Goal: Task Accomplishment & Management: Manage account settings

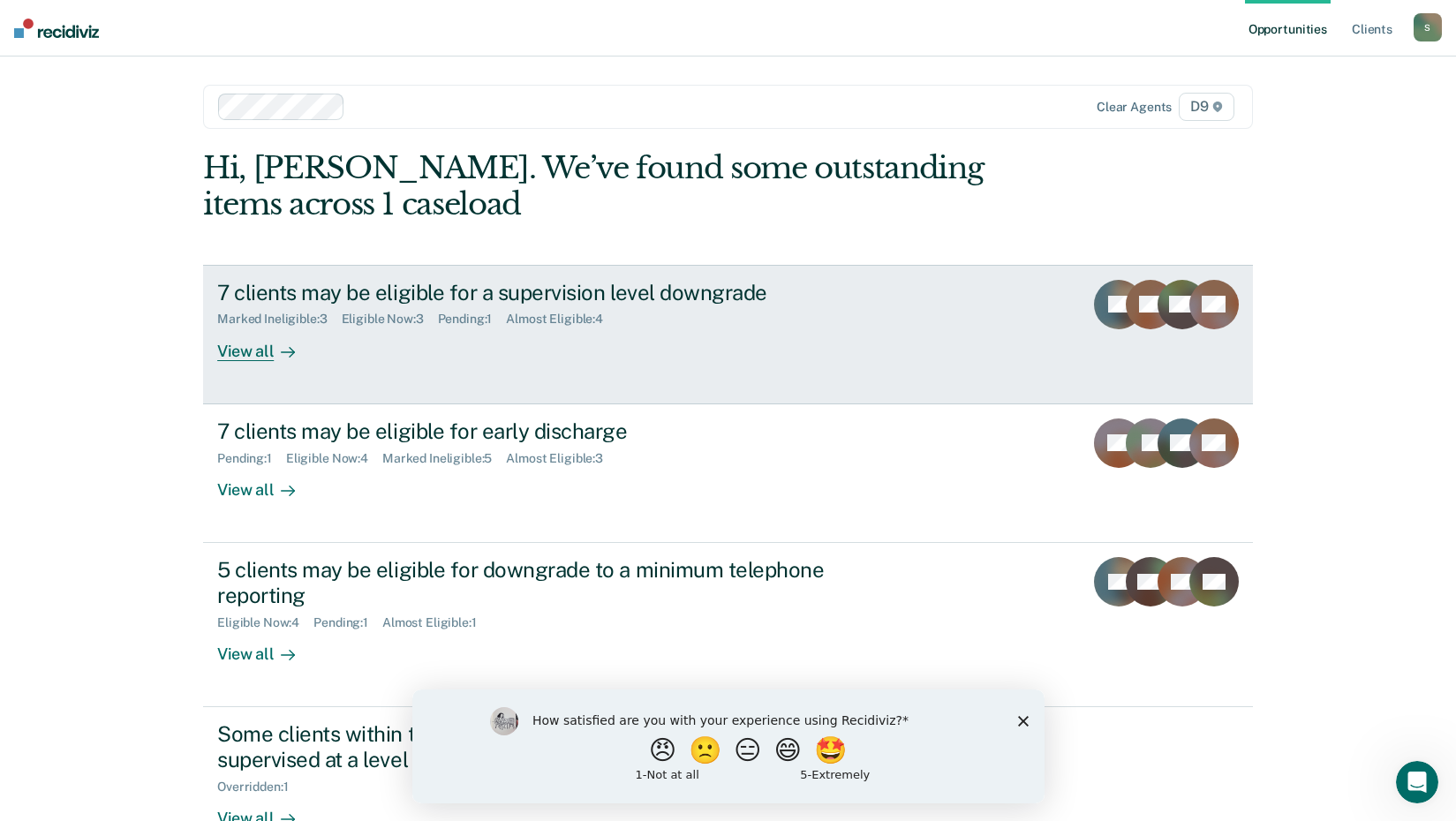
click at [681, 306] on div "Marked Ineligible : 3 Eligible Now : 3 Pending : 1 Almost Eligible : 4" at bounding box center [526, 316] width 619 height 22
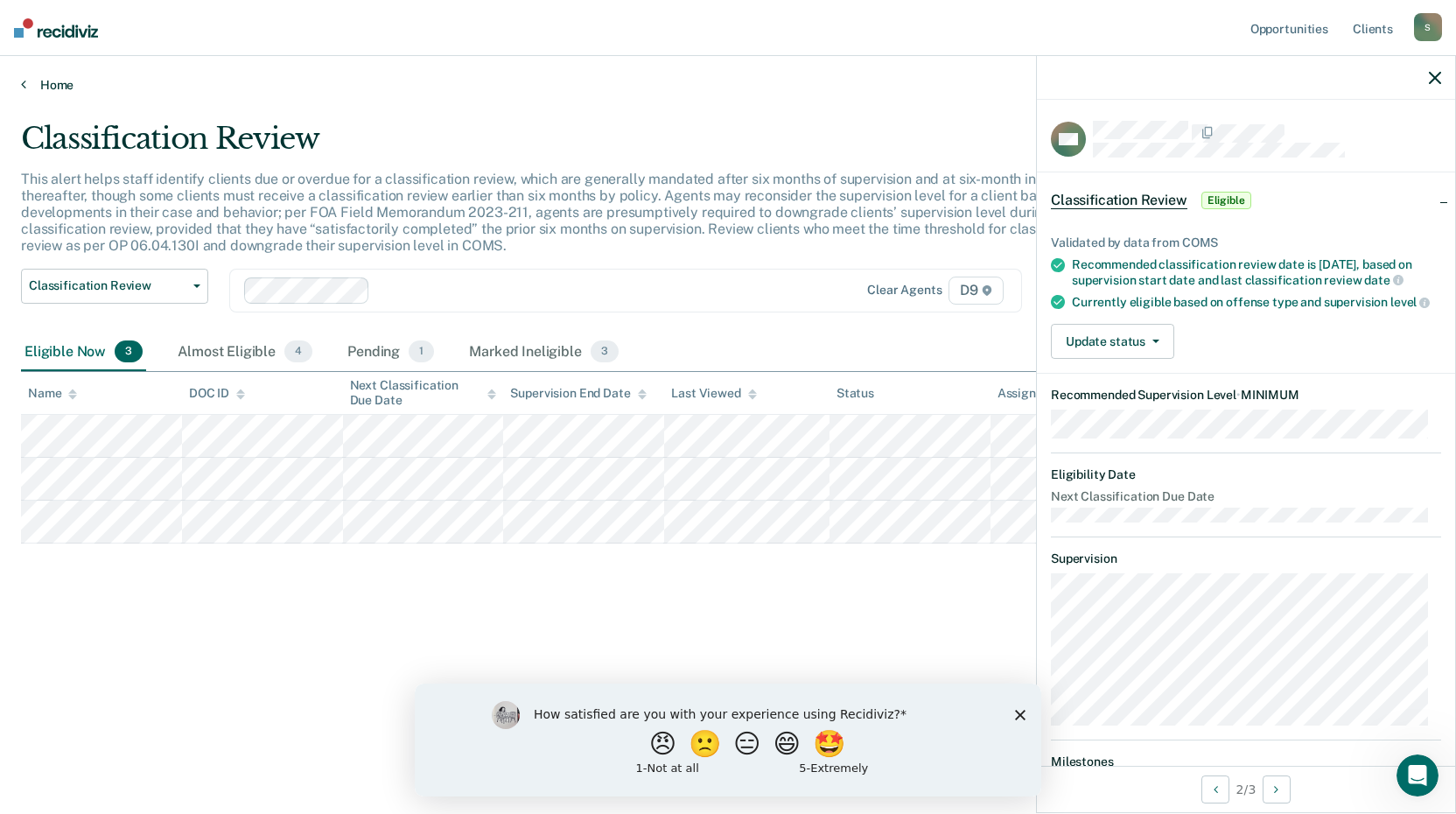
click at [48, 78] on link "Home" at bounding box center [728, 84] width 1414 height 16
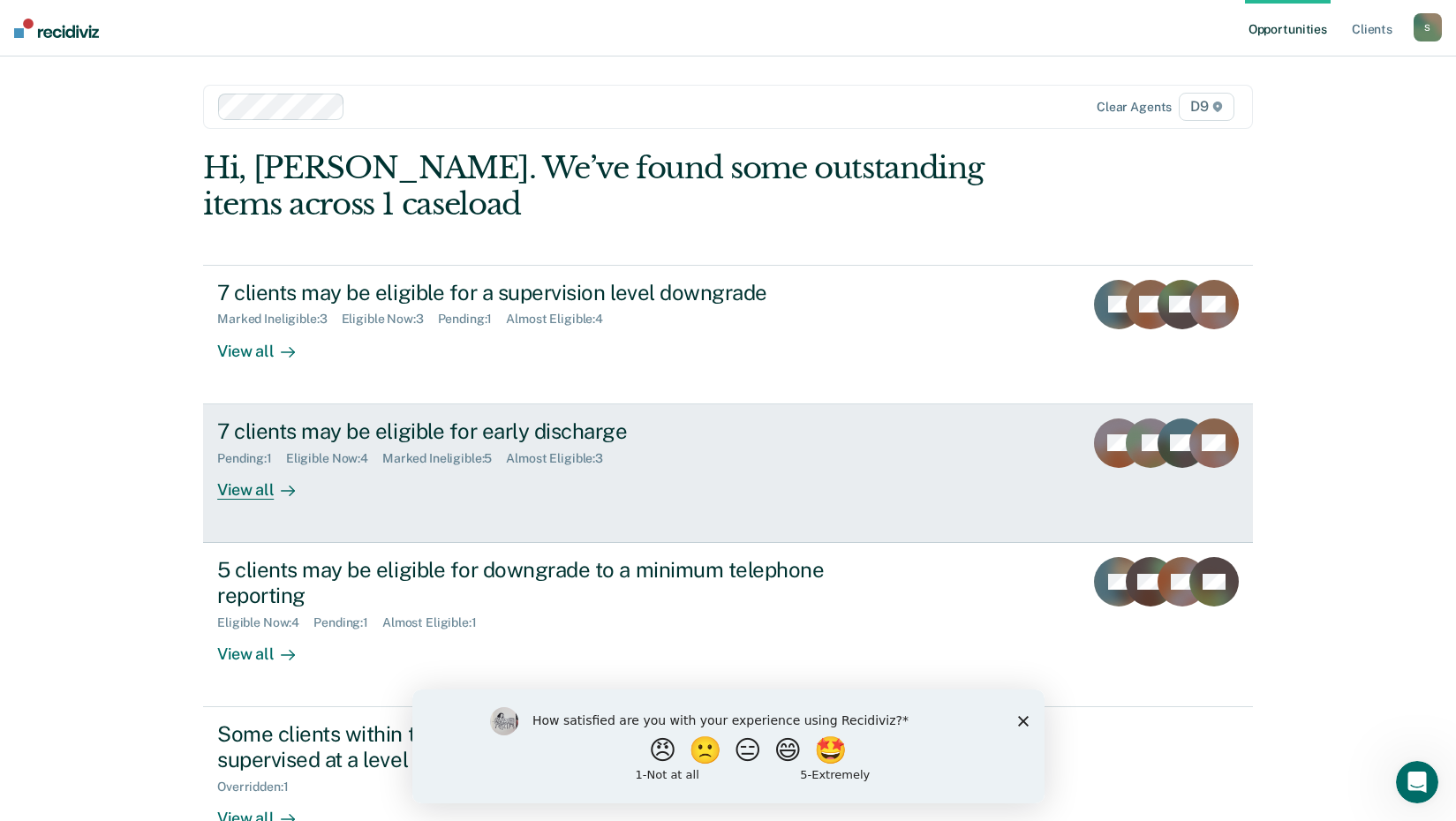
click at [295, 460] on div "Eligible Now : 4" at bounding box center [334, 458] width 97 height 15
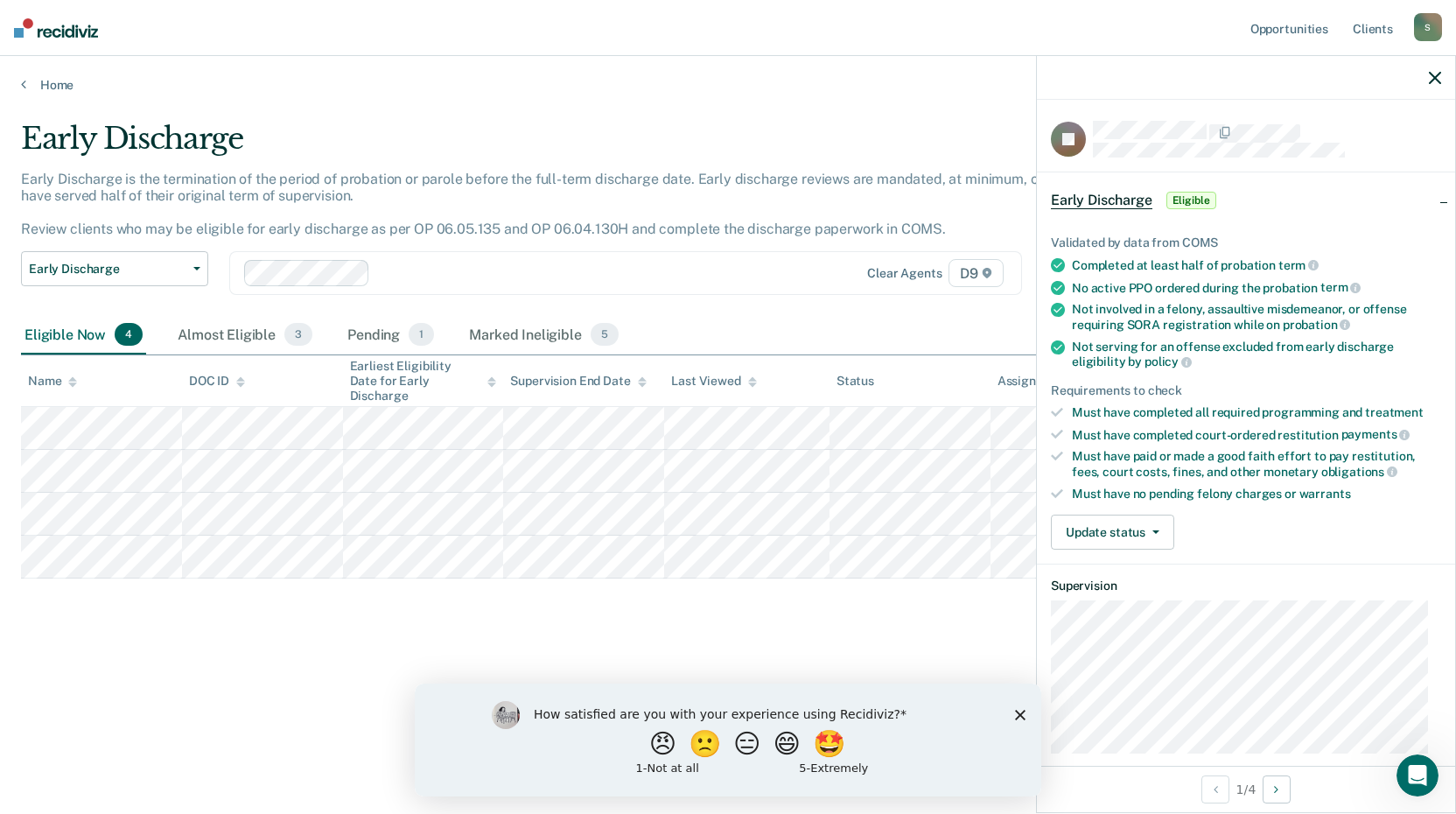
click at [387, 663] on div "Early Discharge Early Discharge is the termination of the period of probation o…" at bounding box center [728, 402] width 1414 height 562
click at [296, 332] on span "3" at bounding box center [298, 334] width 28 height 23
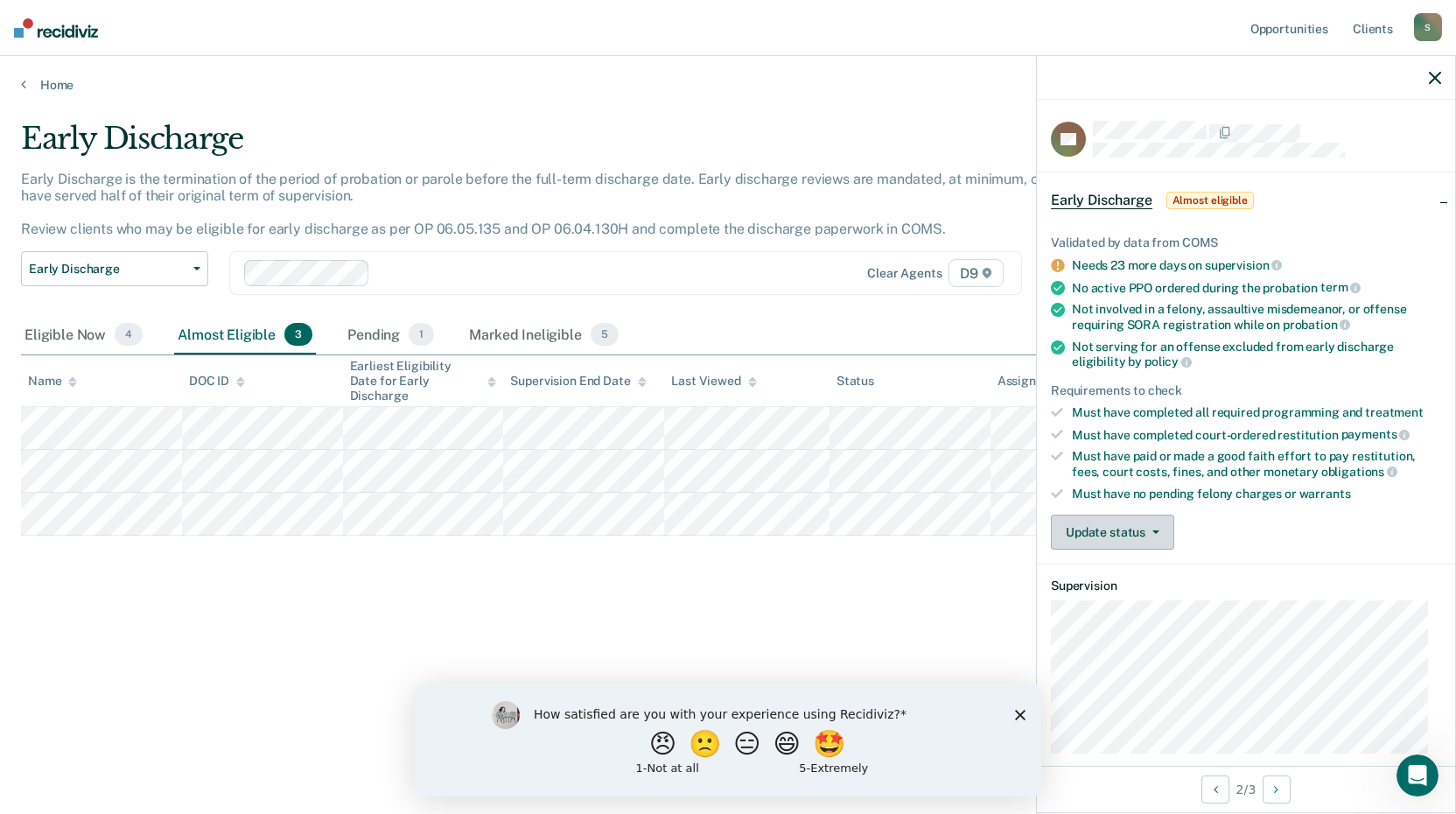
click at [1137, 527] on button "Update status" at bounding box center [1112, 532] width 123 height 35
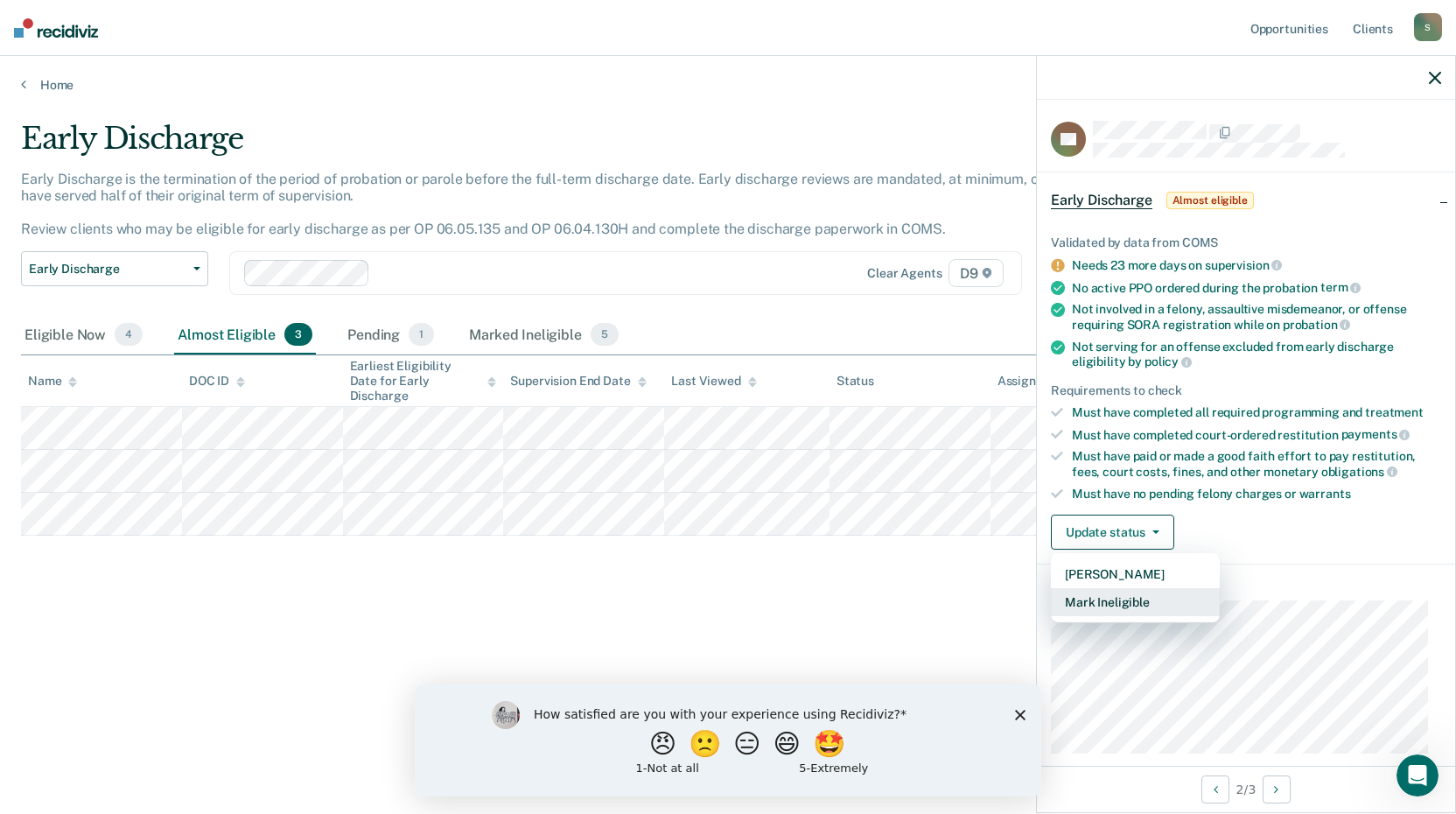
click at [1143, 607] on button "Mark Ineligible" at bounding box center [1135, 602] width 169 height 28
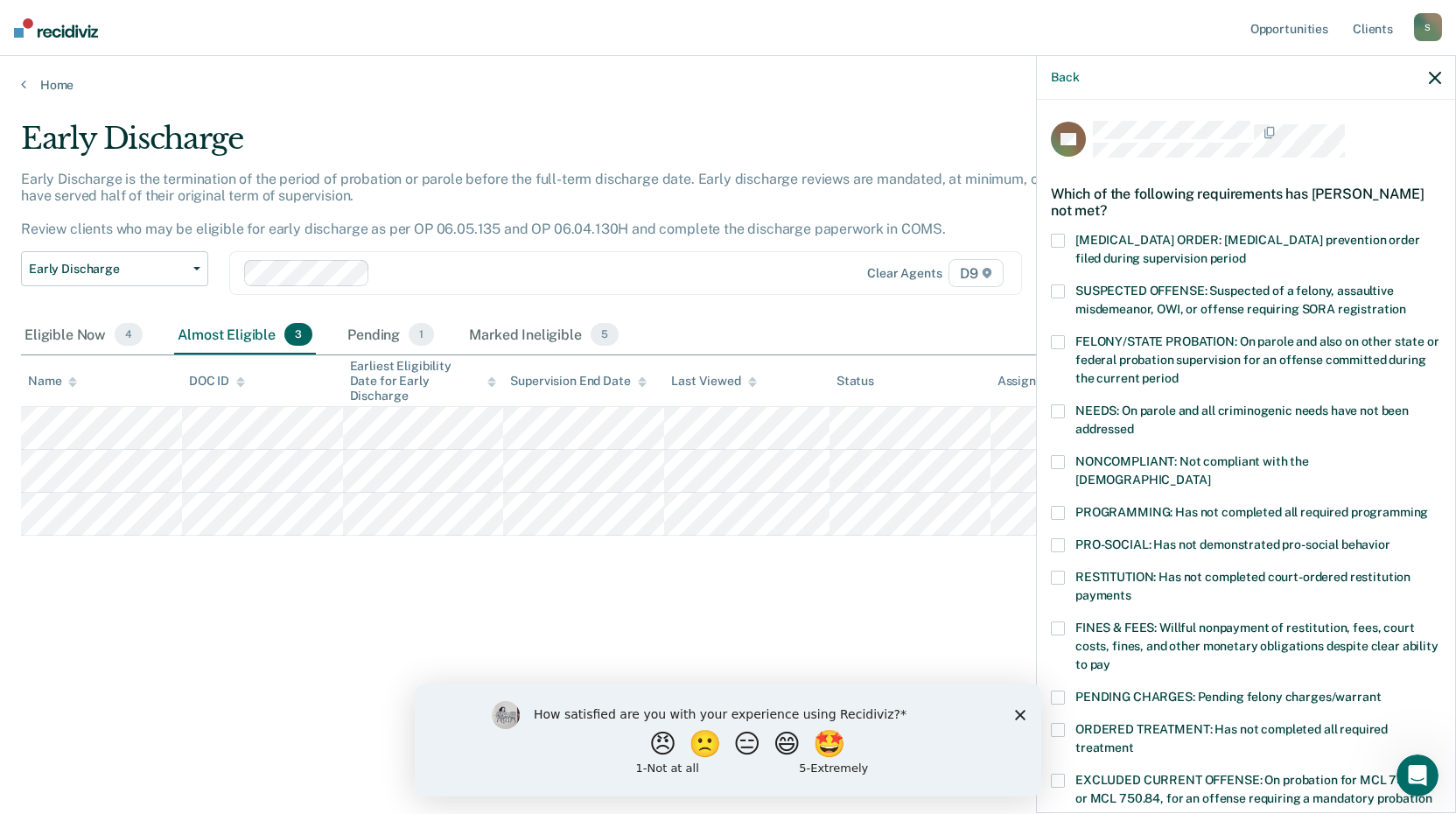
scroll to position [88, 0]
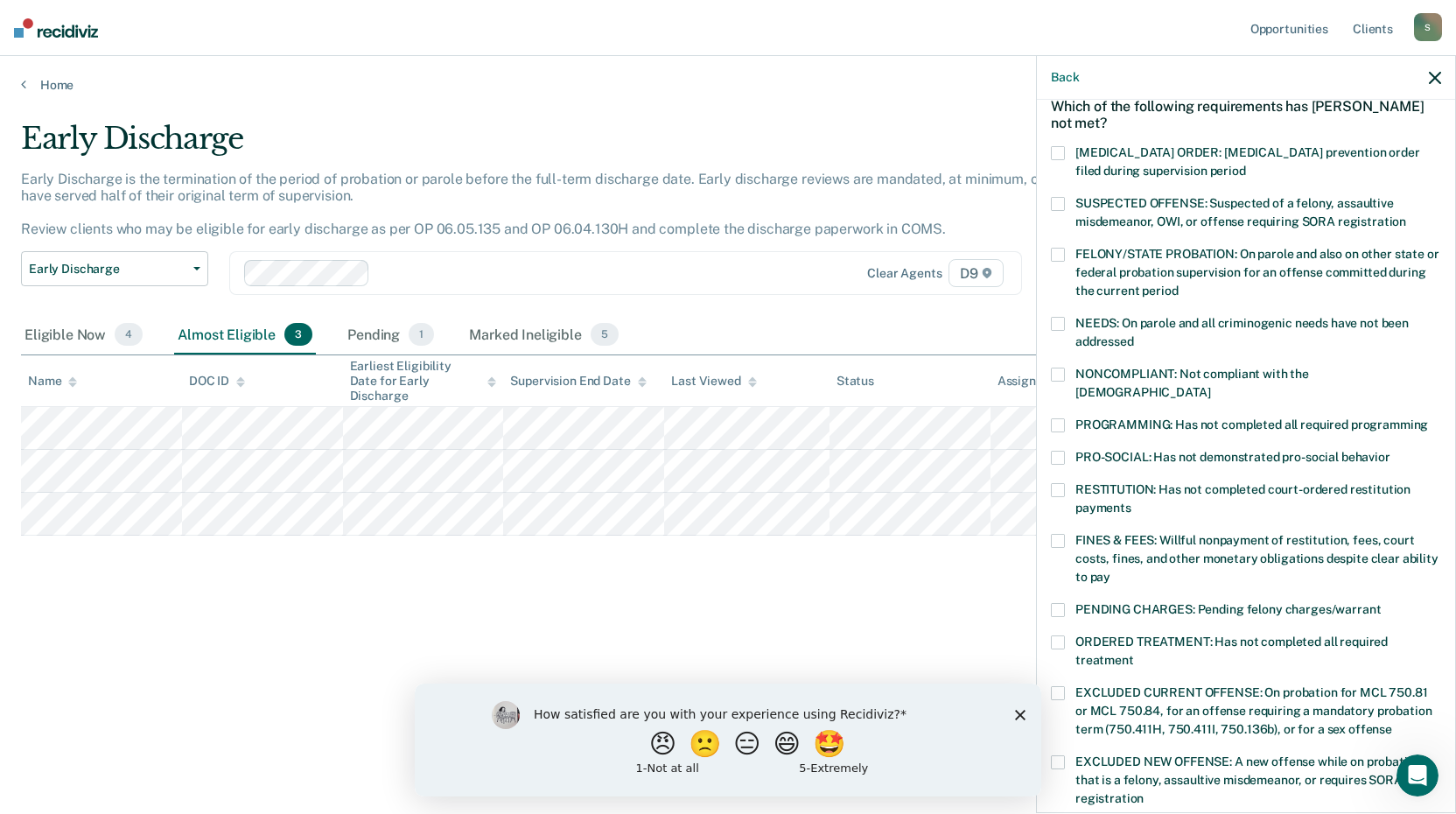
click at [1066, 603] on label "PENDING CHARGES: Pending felony charges/warrant" at bounding box center [1246, 612] width 390 height 18
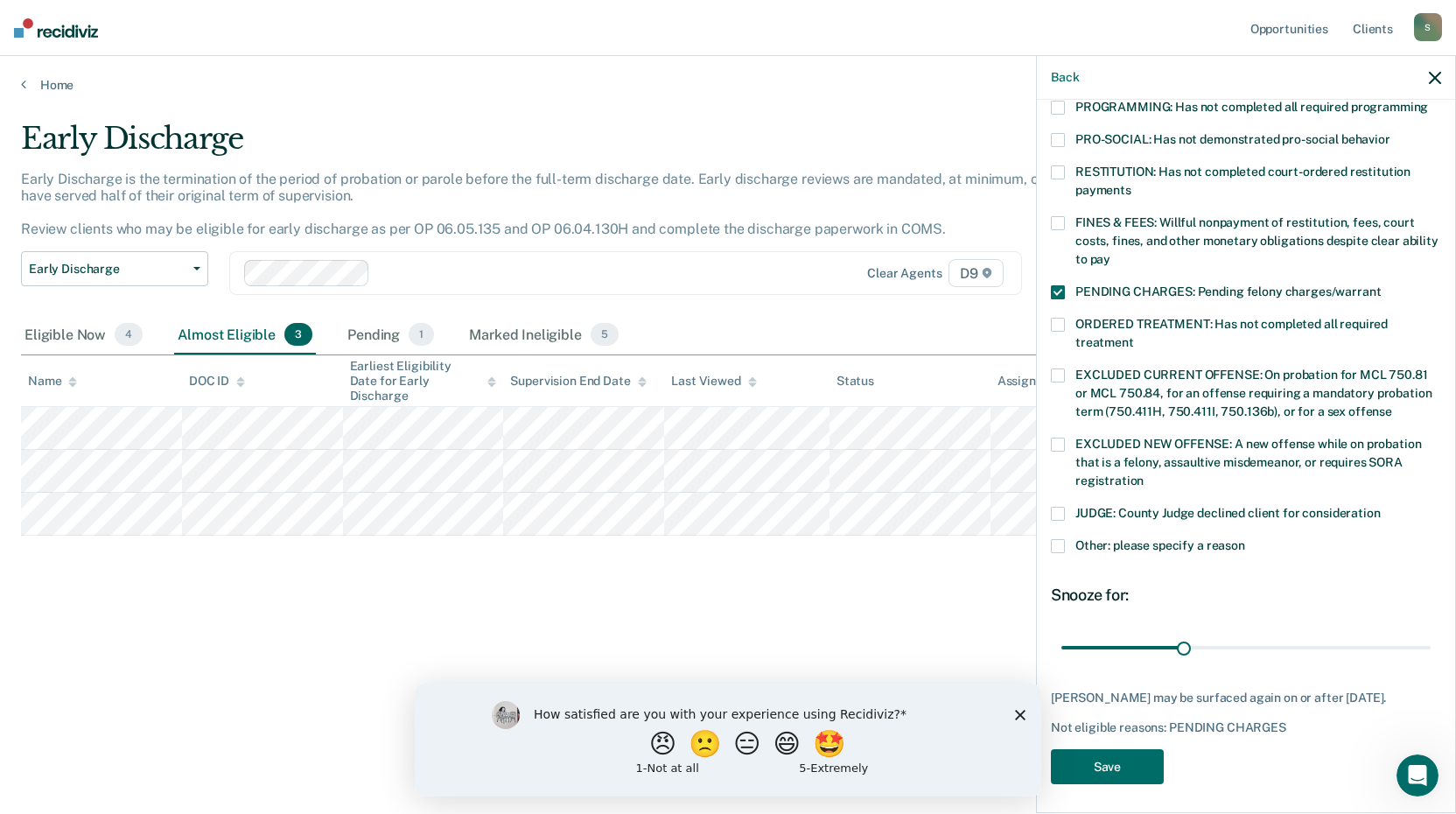
scroll to position [406, 0]
click at [1124, 765] on button "Save" at bounding box center [1108, 766] width 113 height 36
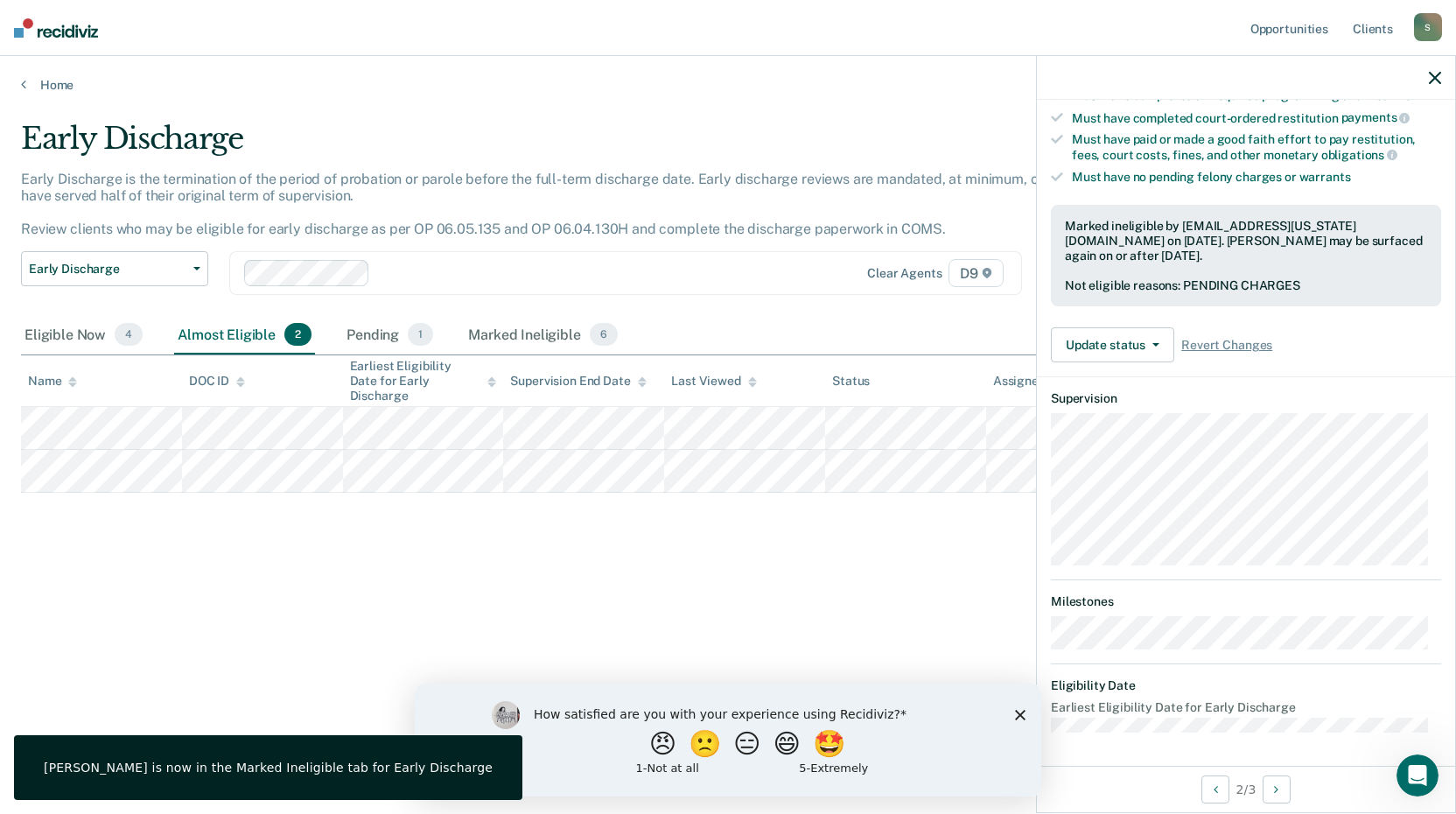
scroll to position [169, 0]
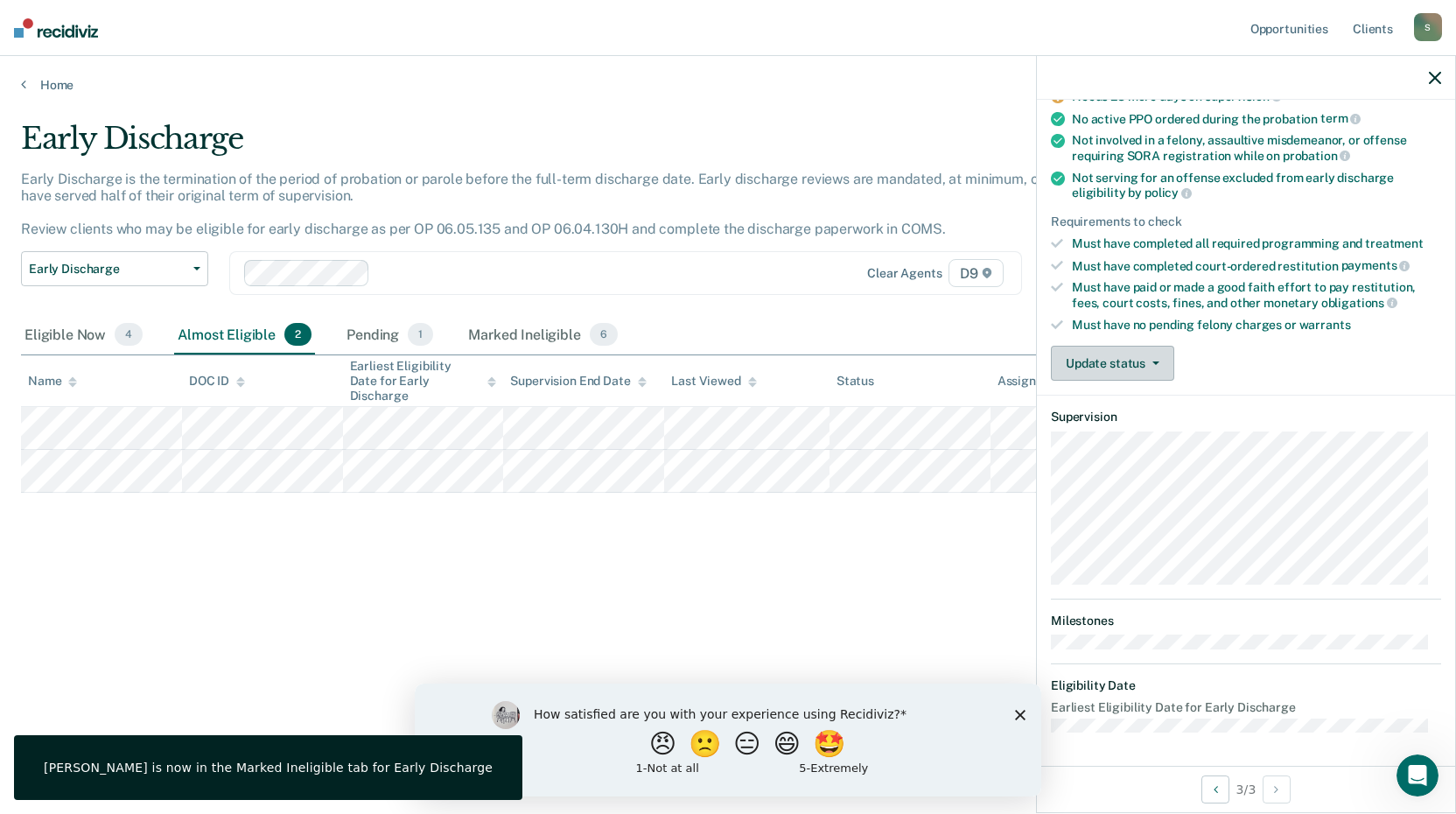
click at [1132, 348] on button "Update status" at bounding box center [1112, 363] width 123 height 35
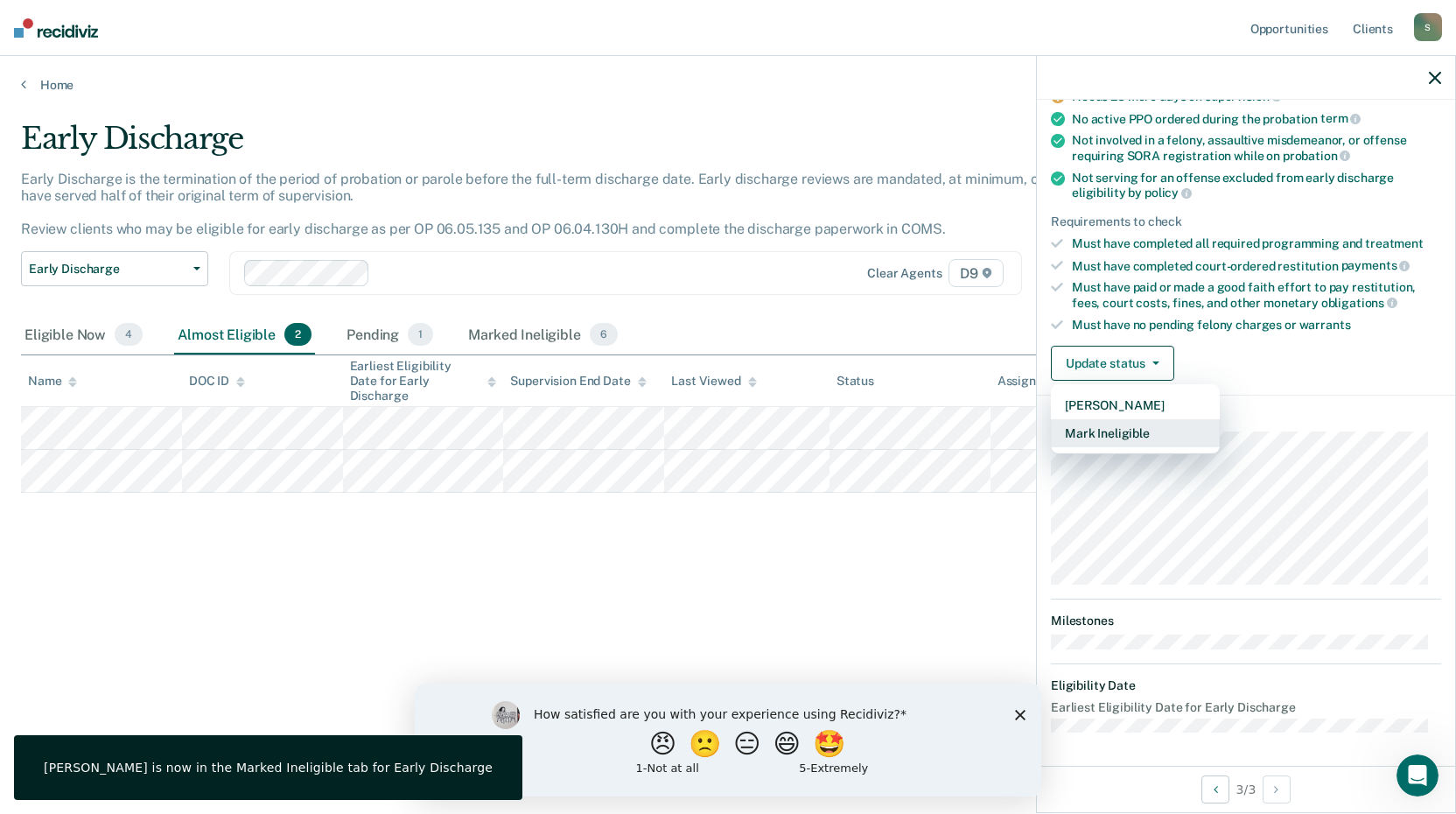
click at [1138, 432] on button "Mark Ineligible" at bounding box center [1135, 433] width 169 height 28
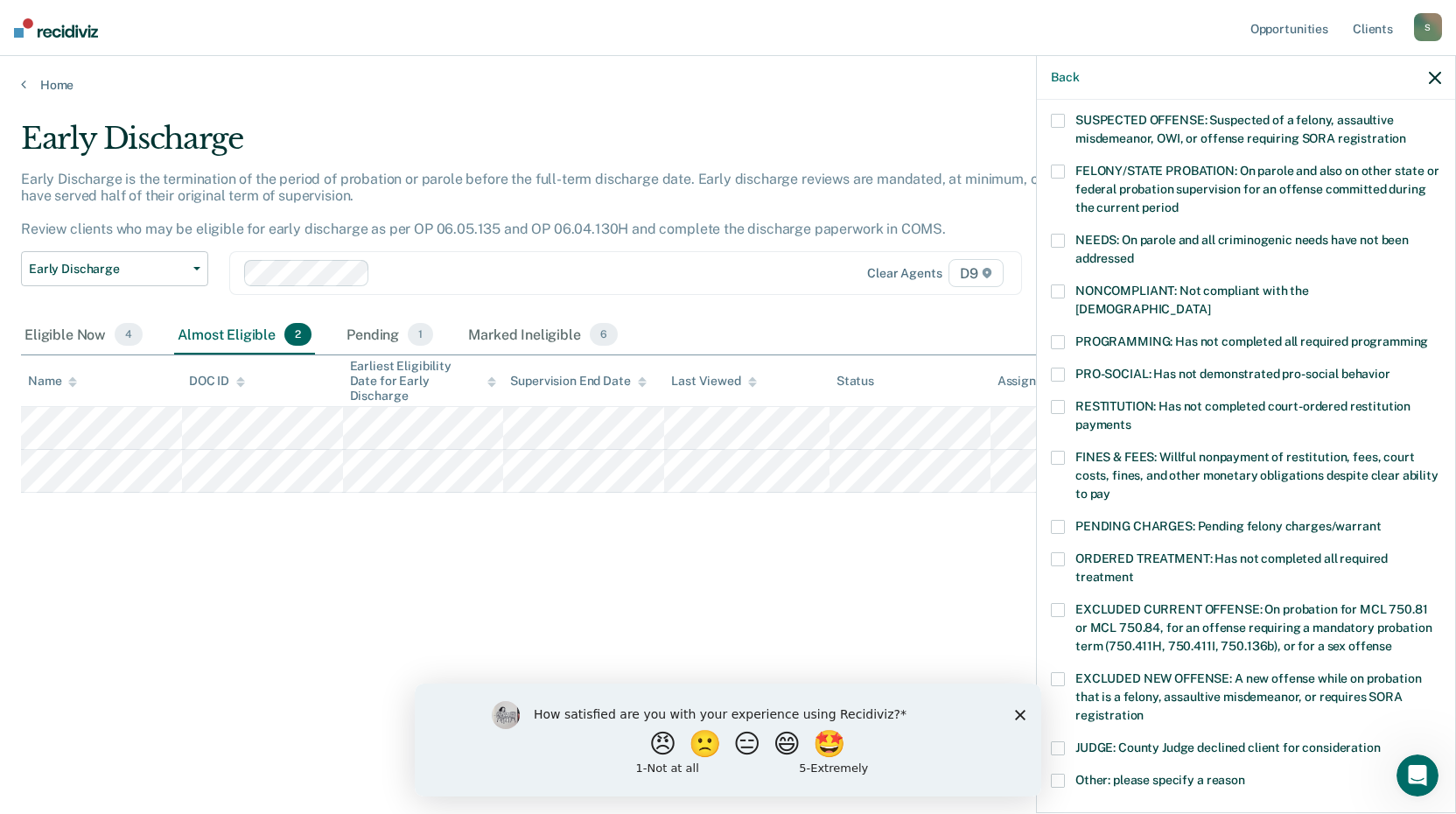
scroll to position [175, 0]
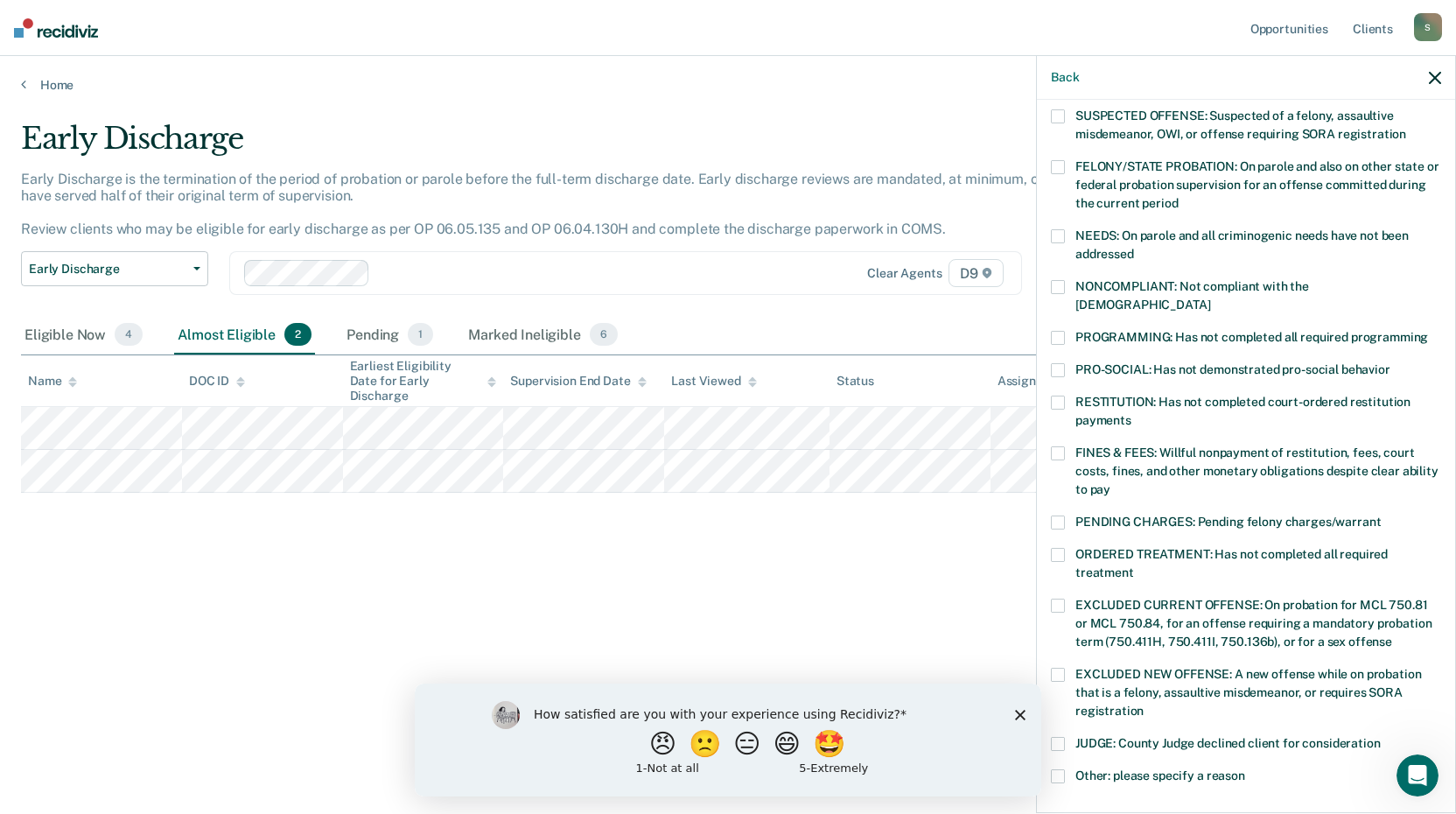
click at [1057, 331] on span at bounding box center [1057, 338] width 14 height 14
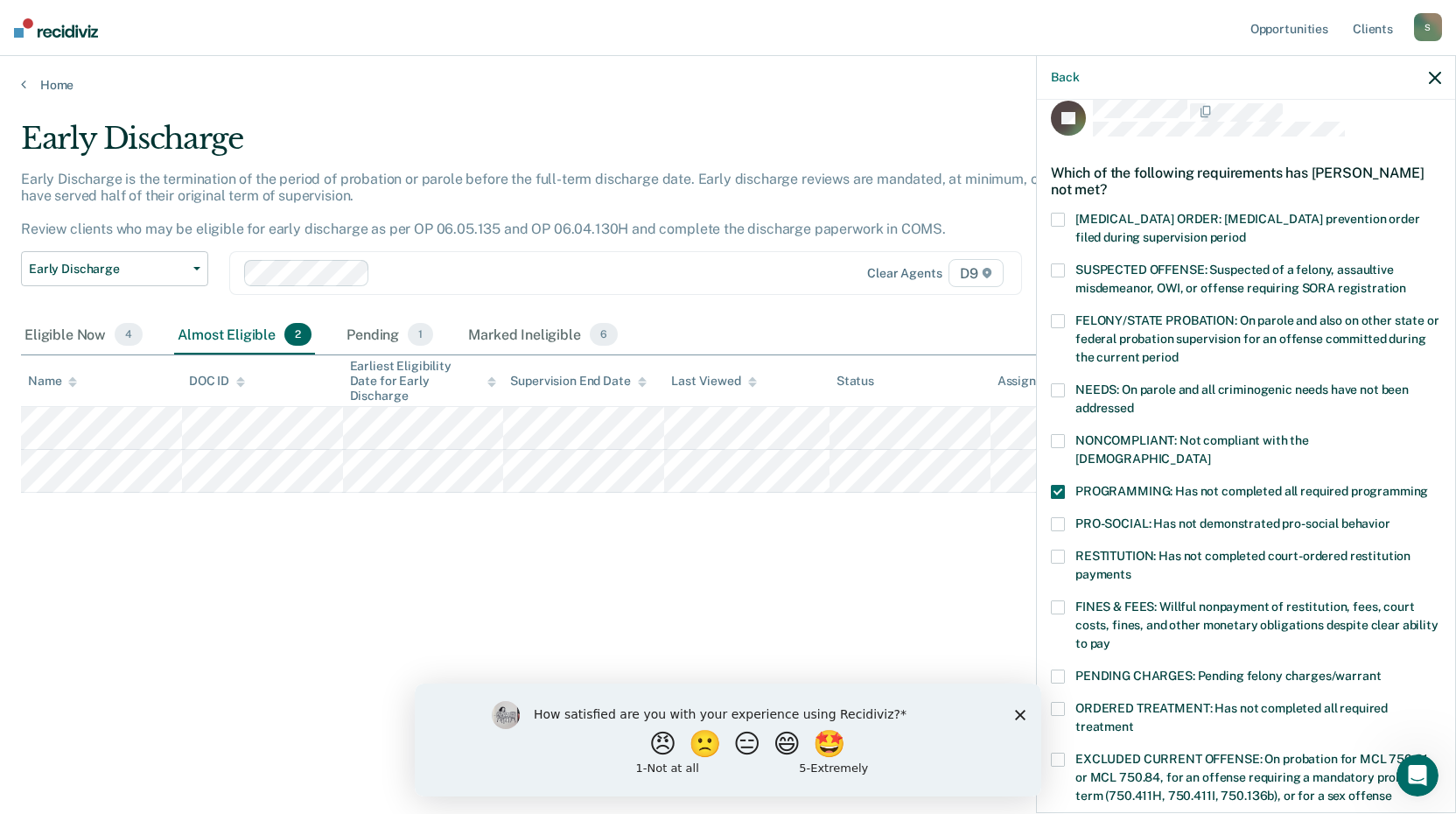
scroll to position [0, 0]
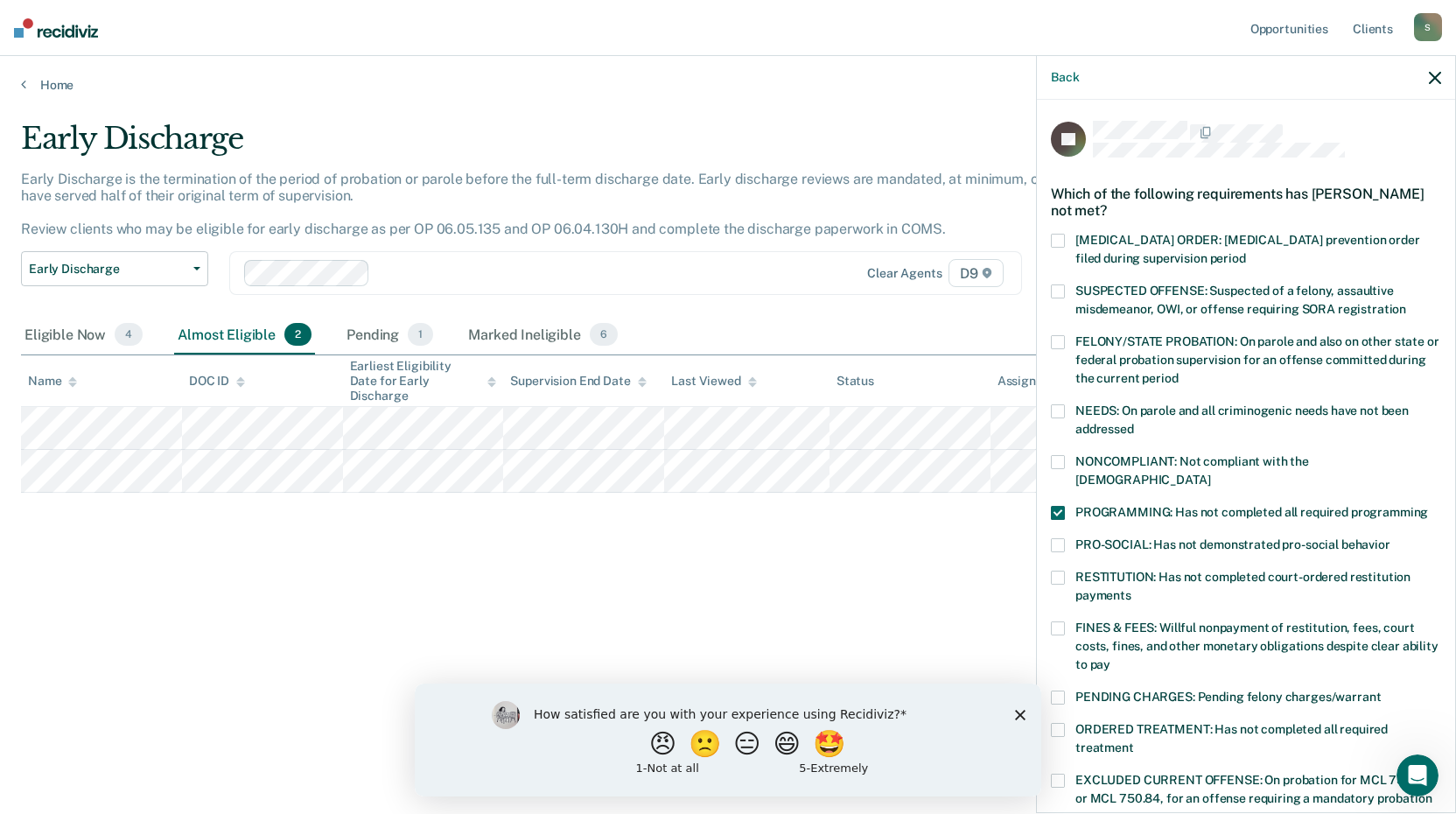
click at [1071, 621] on label "FINES & FEES: Willful nonpayment of restitution, fees, court costs, fines, and …" at bounding box center [1246, 649] width 390 height 55
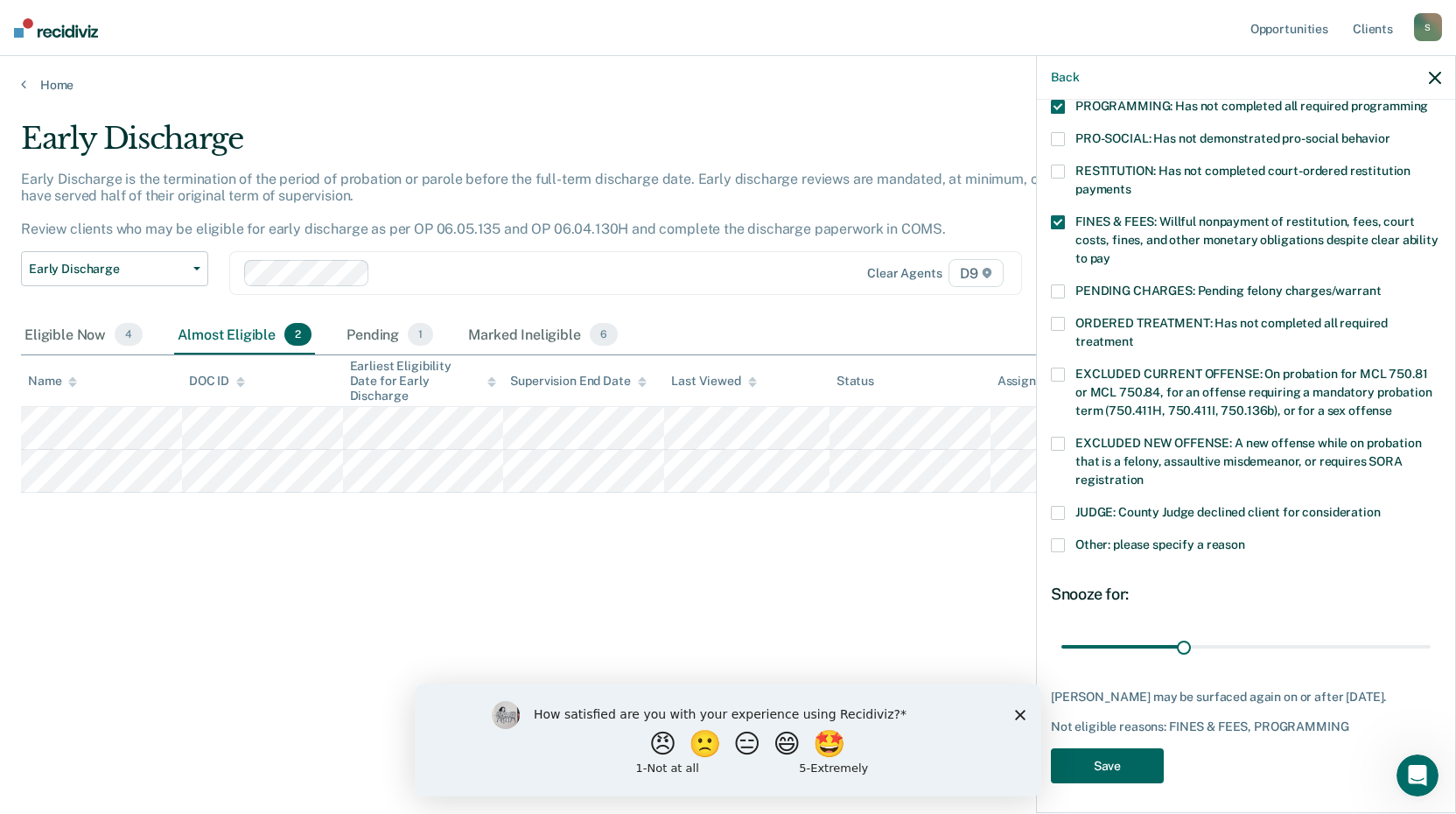
click at [1134, 759] on button "Save" at bounding box center [1108, 766] width 113 height 36
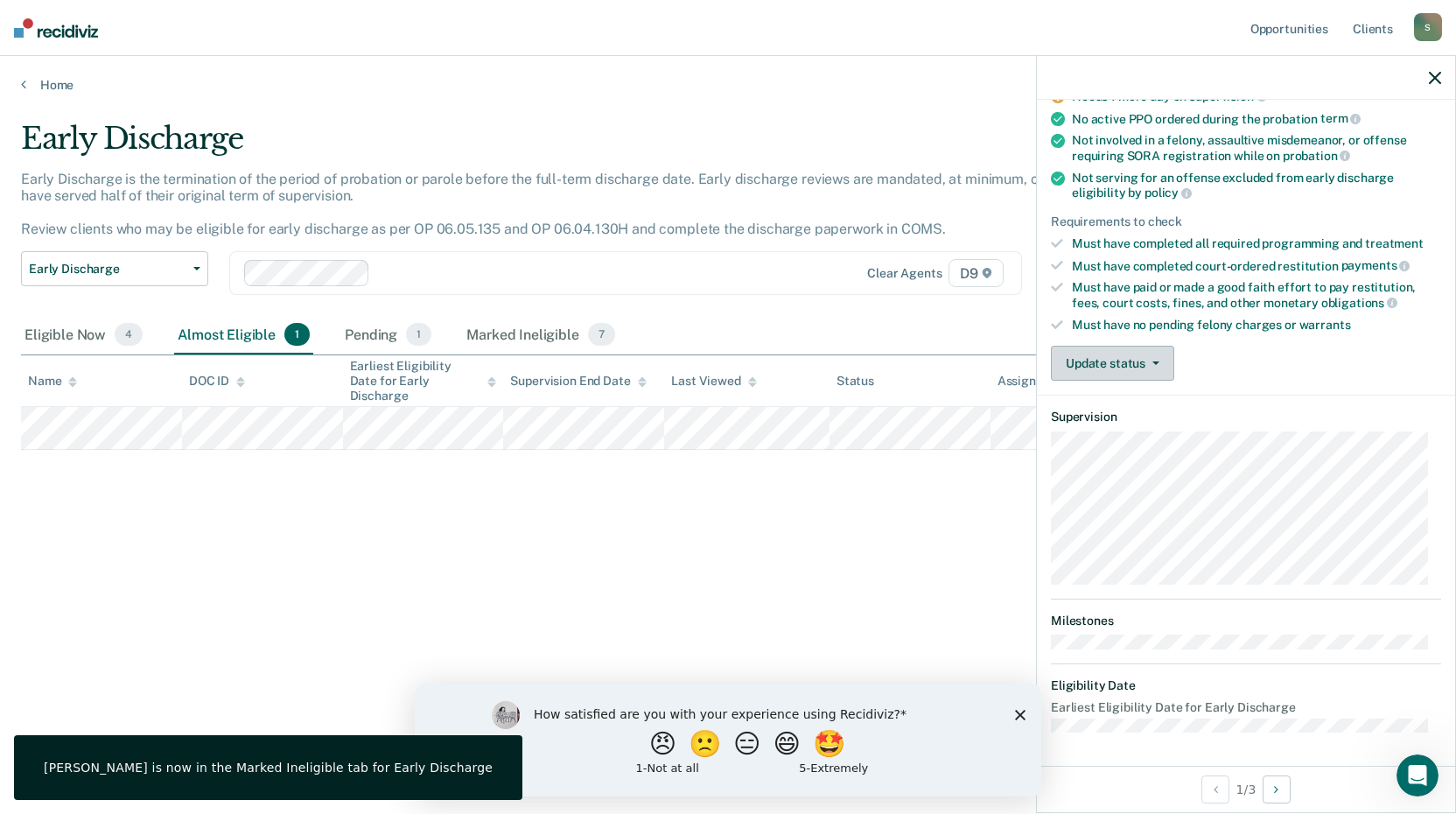
scroll to position [0, 0]
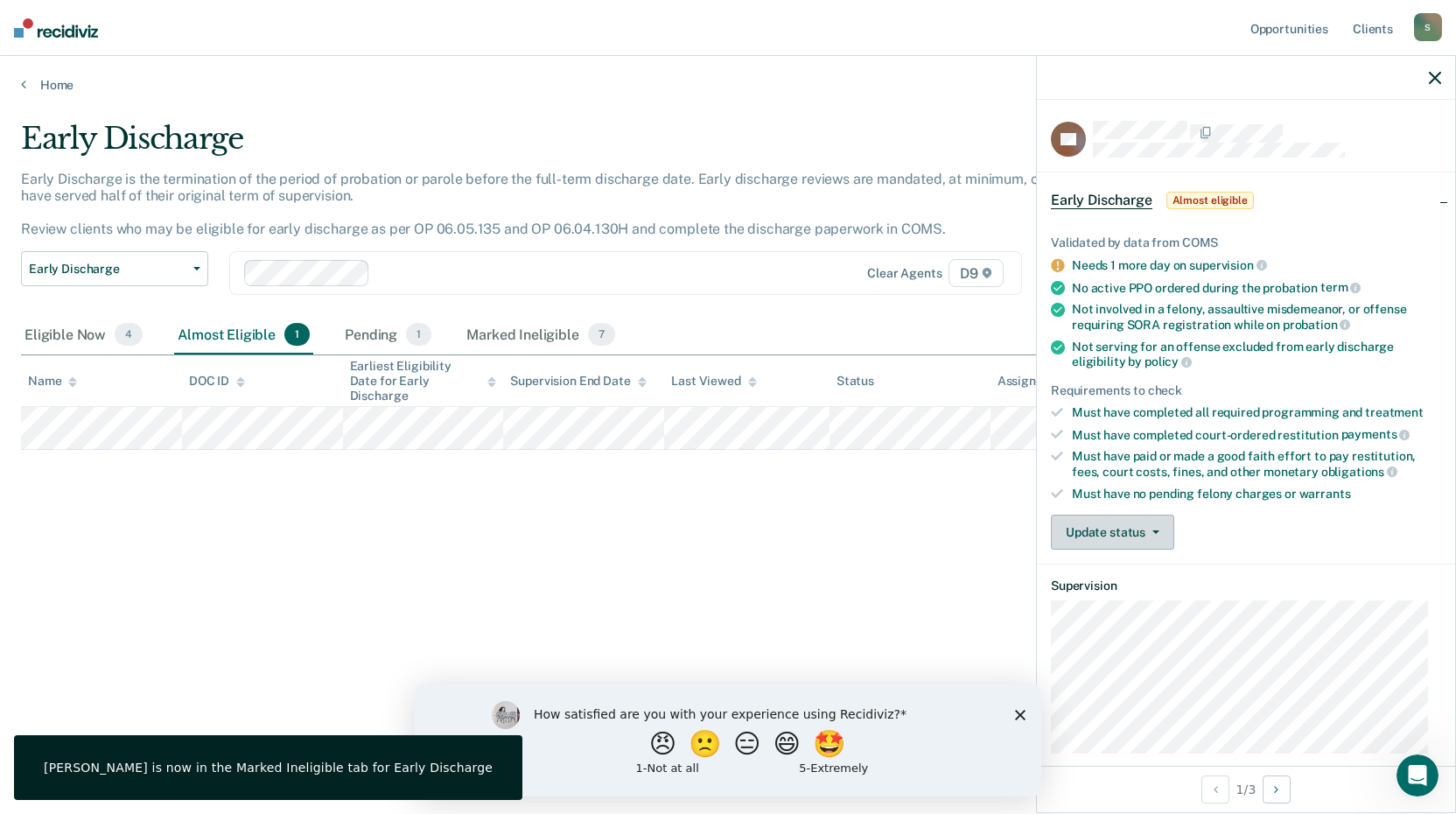
click at [1146, 530] on span "button" at bounding box center [1151, 532] width 14 height 4
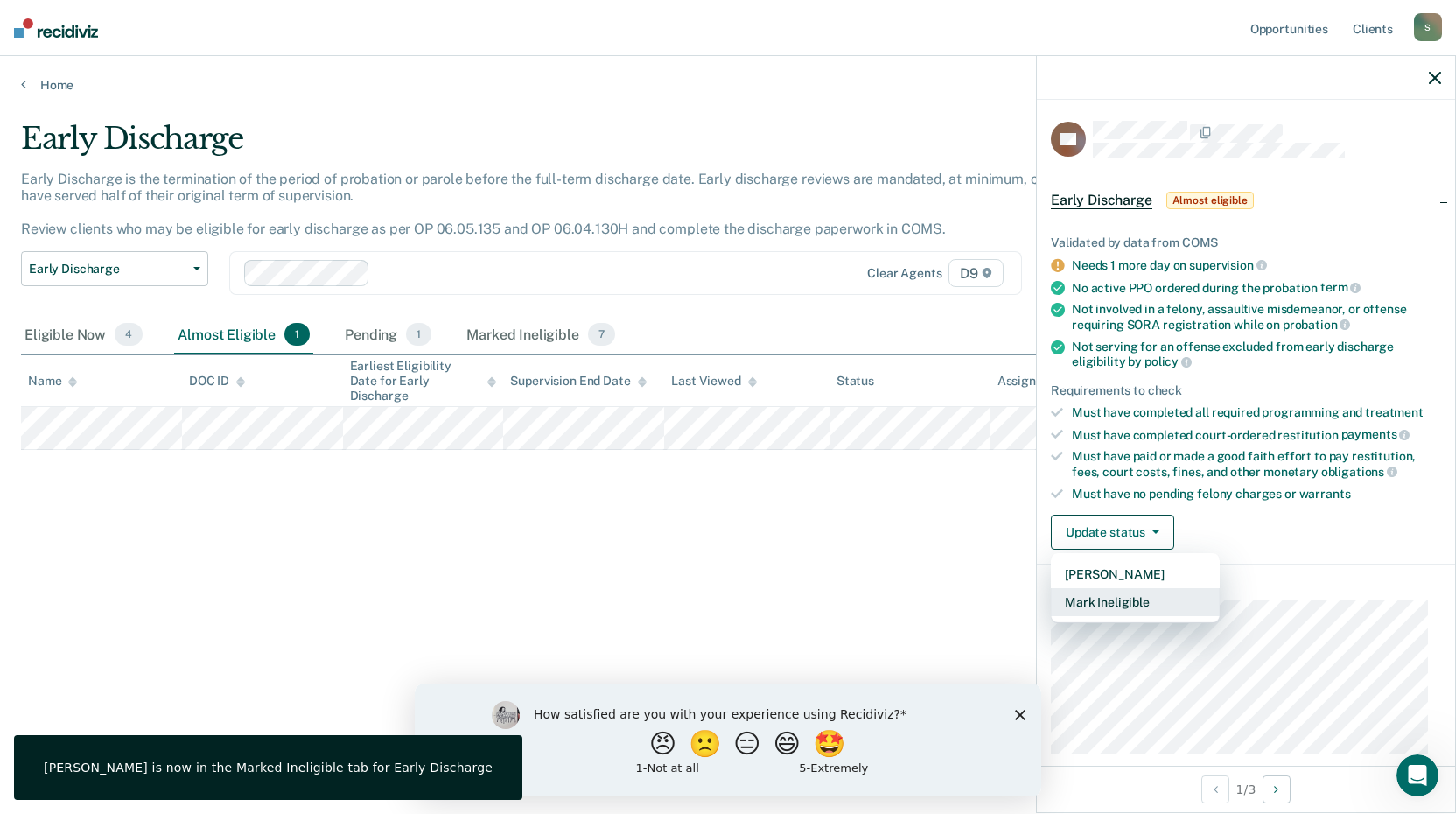
click at [1155, 599] on button "Mark Ineligible" at bounding box center [1135, 602] width 169 height 28
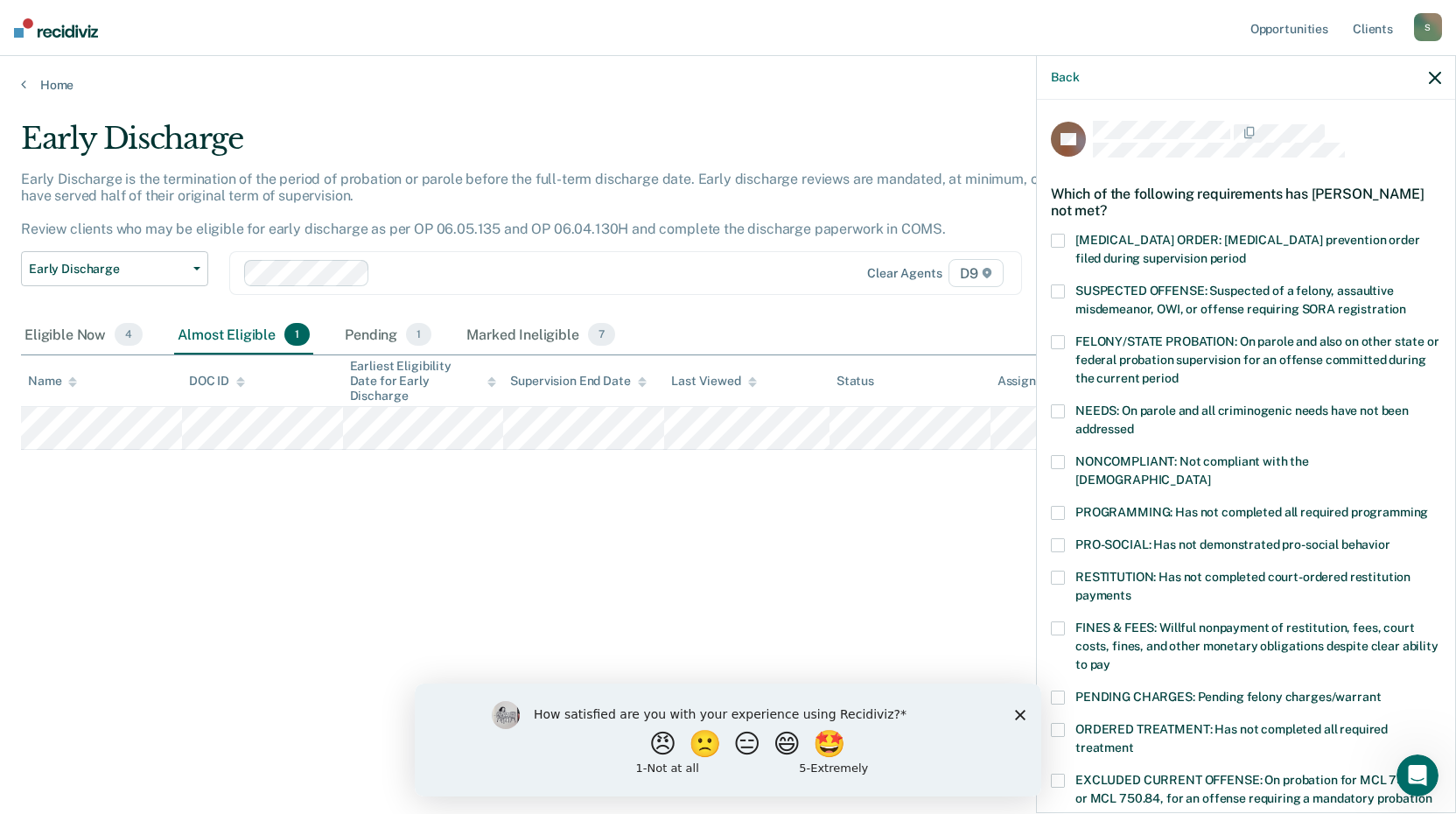
click at [1063, 506] on span at bounding box center [1057, 512] width 14 height 14
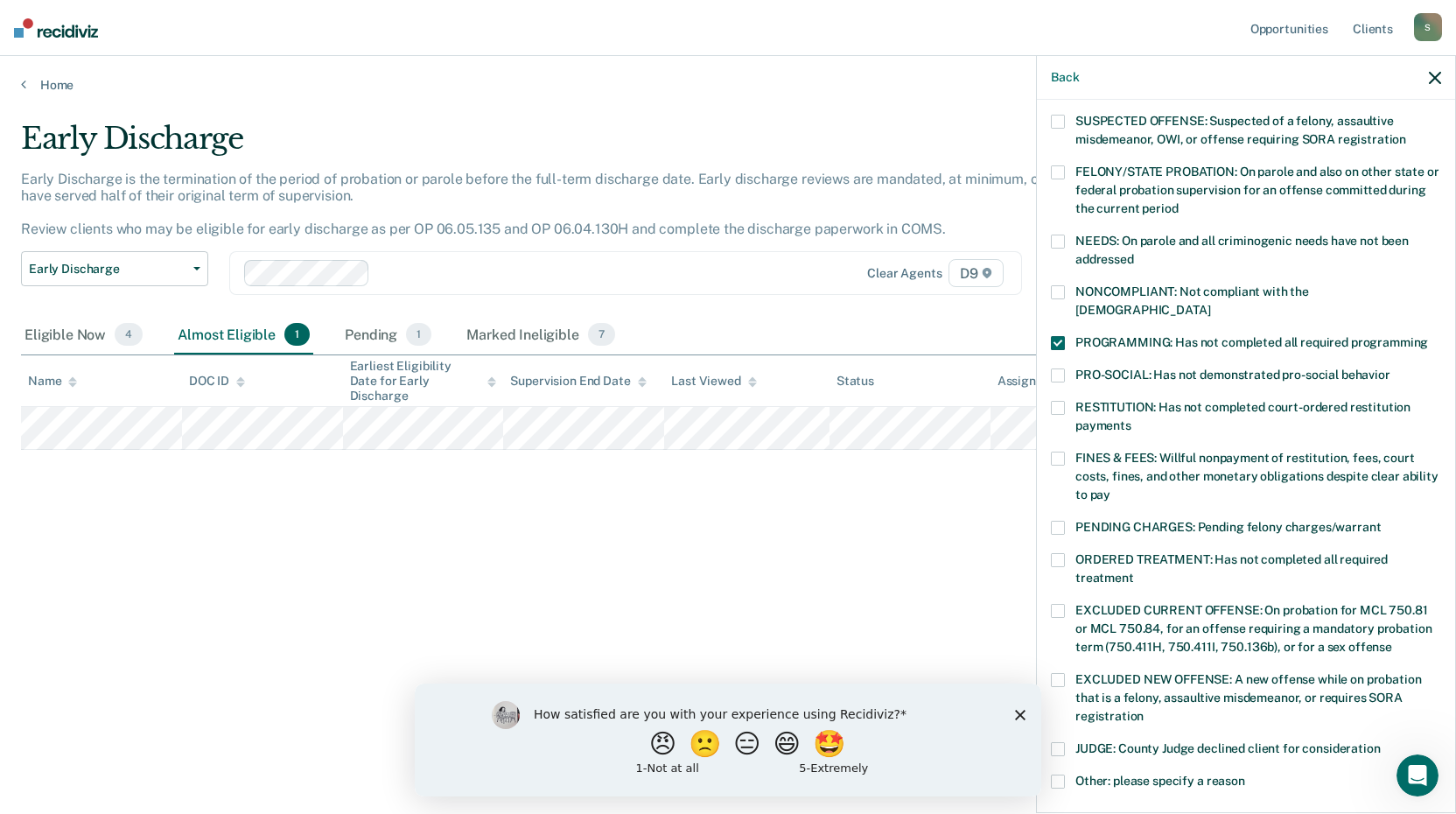
scroll to position [175, 0]
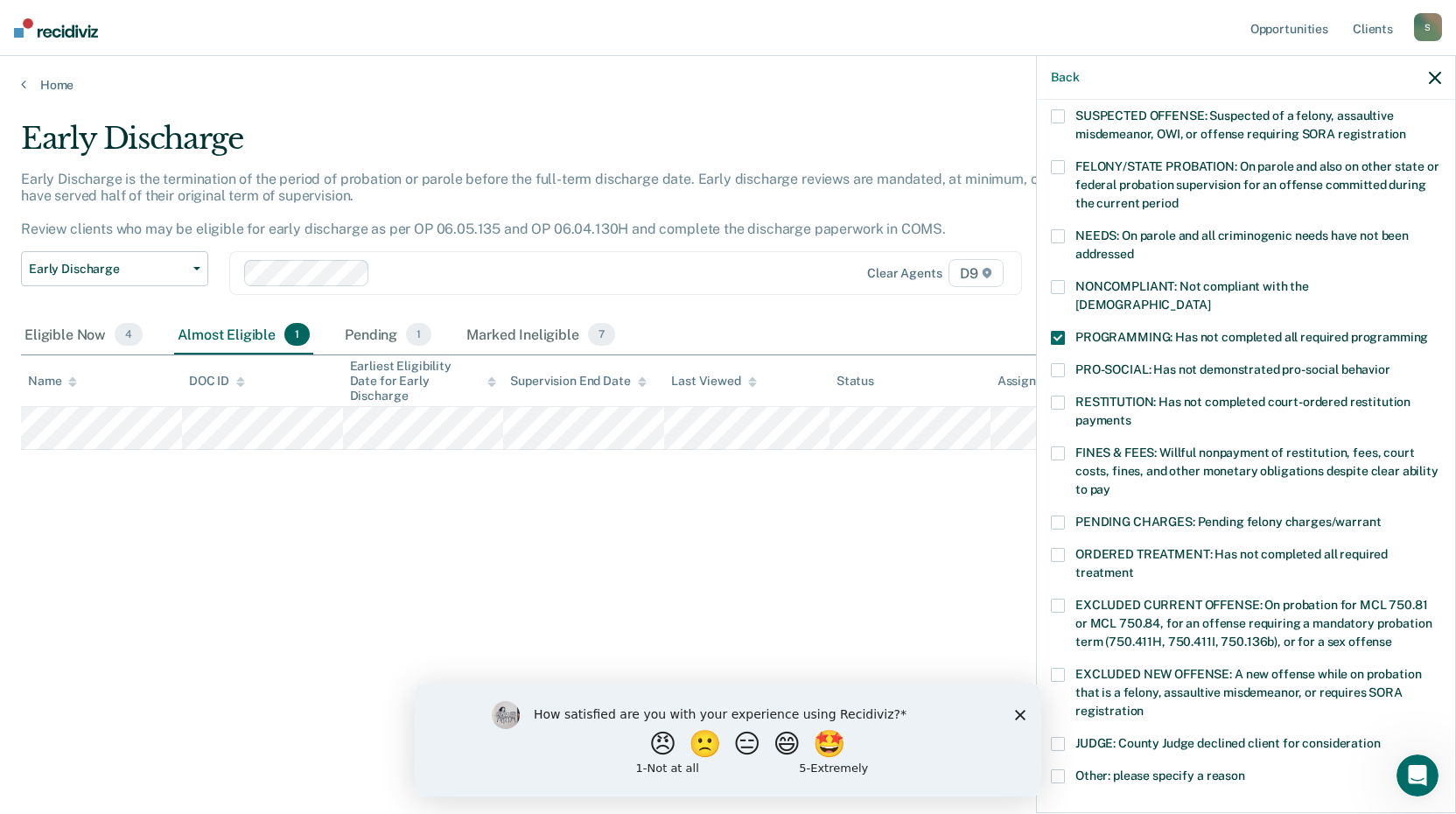
click at [1085, 445] on span "FINES & FEES: Willful nonpayment of restitution, fees, court costs, fines, and …" at bounding box center [1257, 471] width 363 height 51
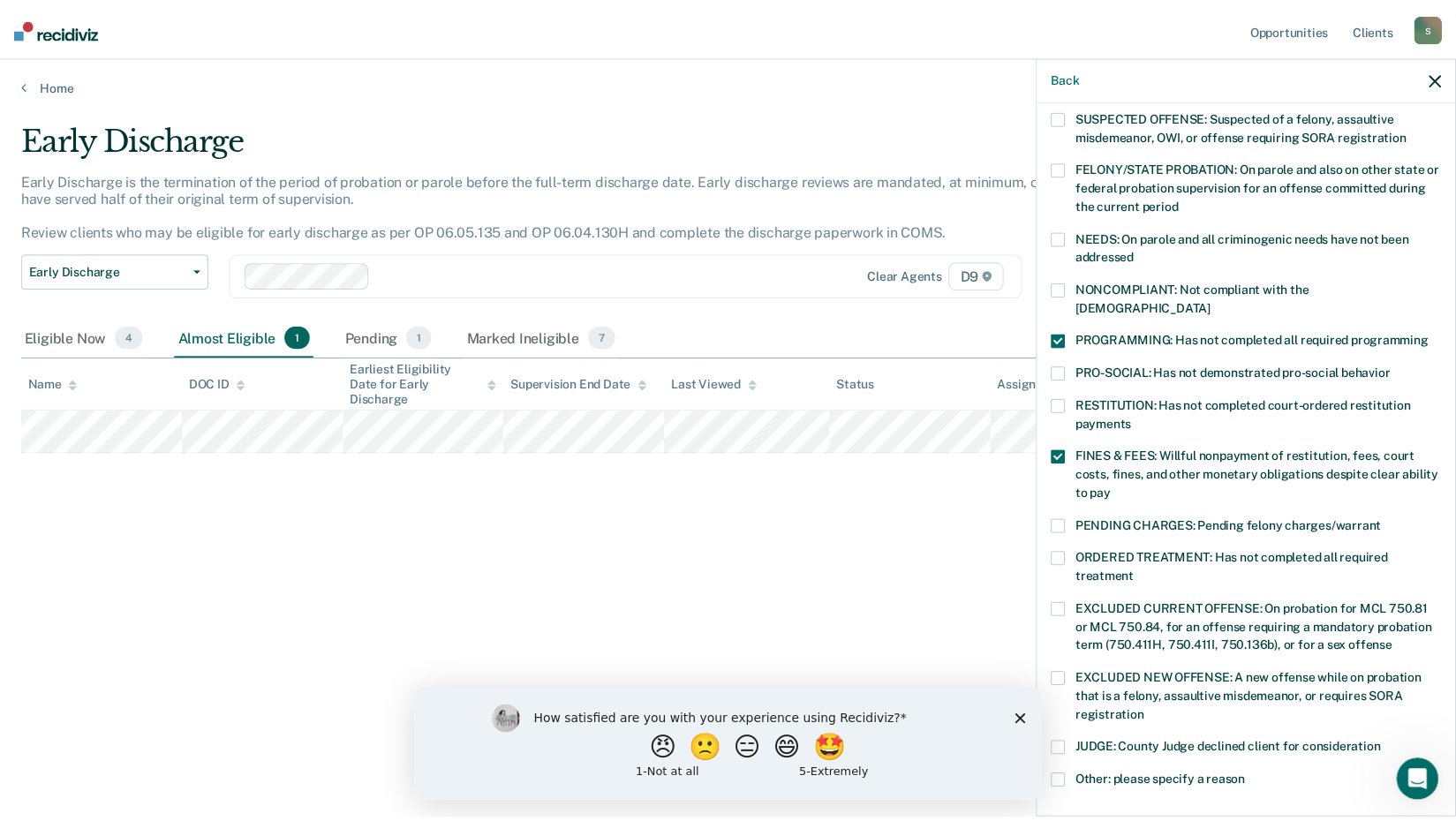
scroll to position [410, 0]
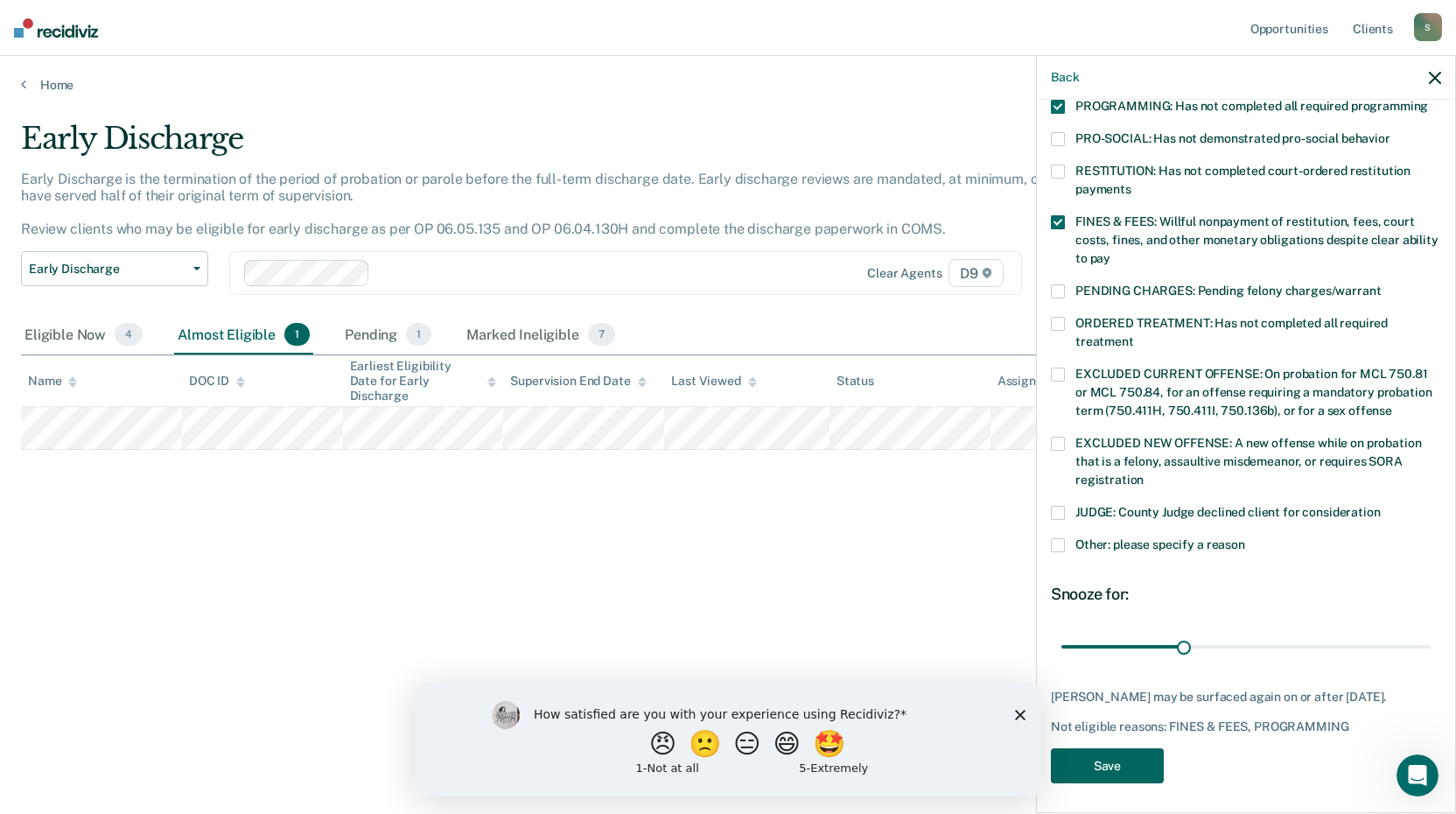
drag, startPoint x: 1111, startPoint y: 768, endPoint x: 1095, endPoint y: 739, distance: 33.1
click at [1109, 767] on button "Save" at bounding box center [1108, 766] width 113 height 36
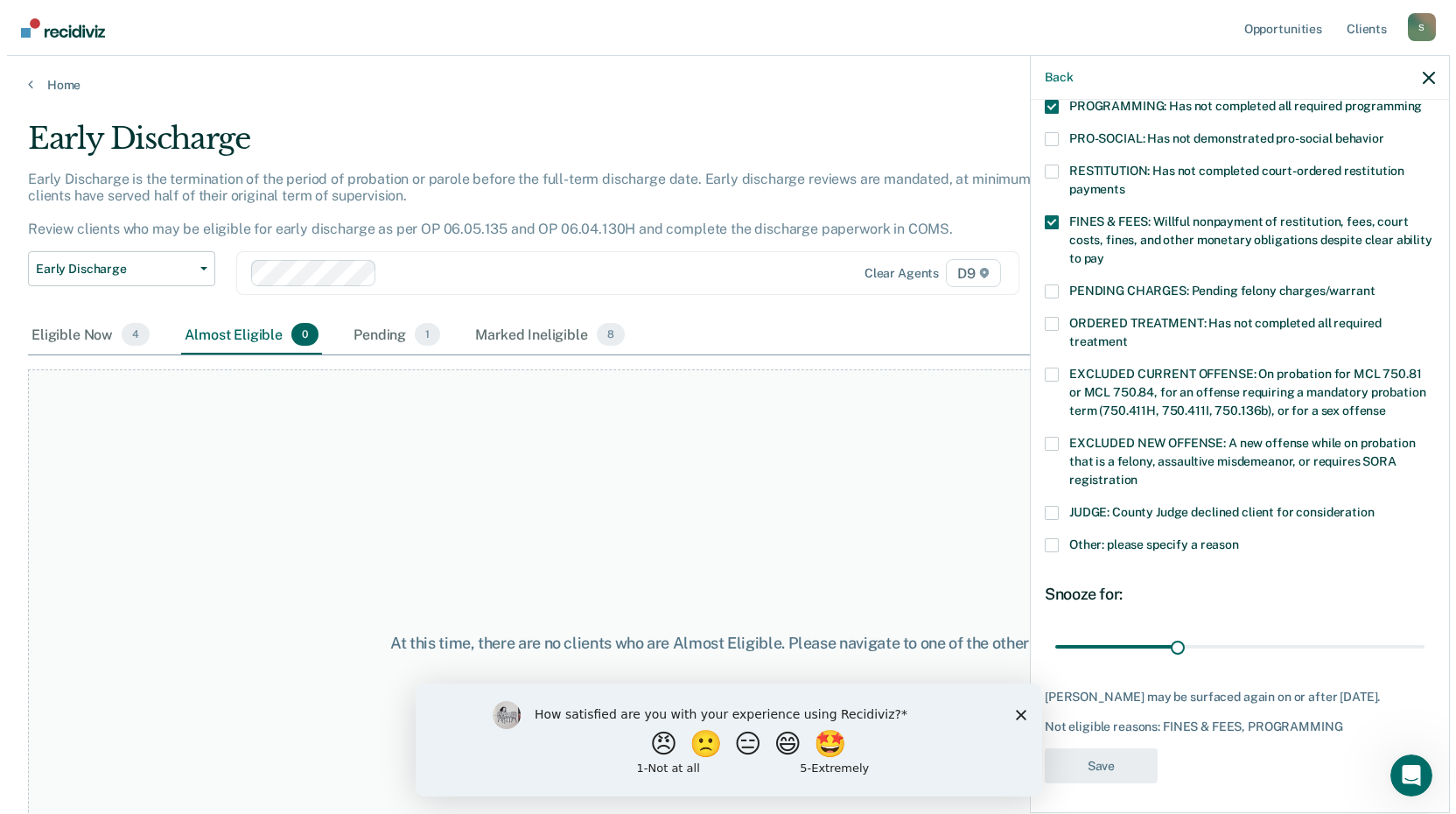
scroll to position [298, 0]
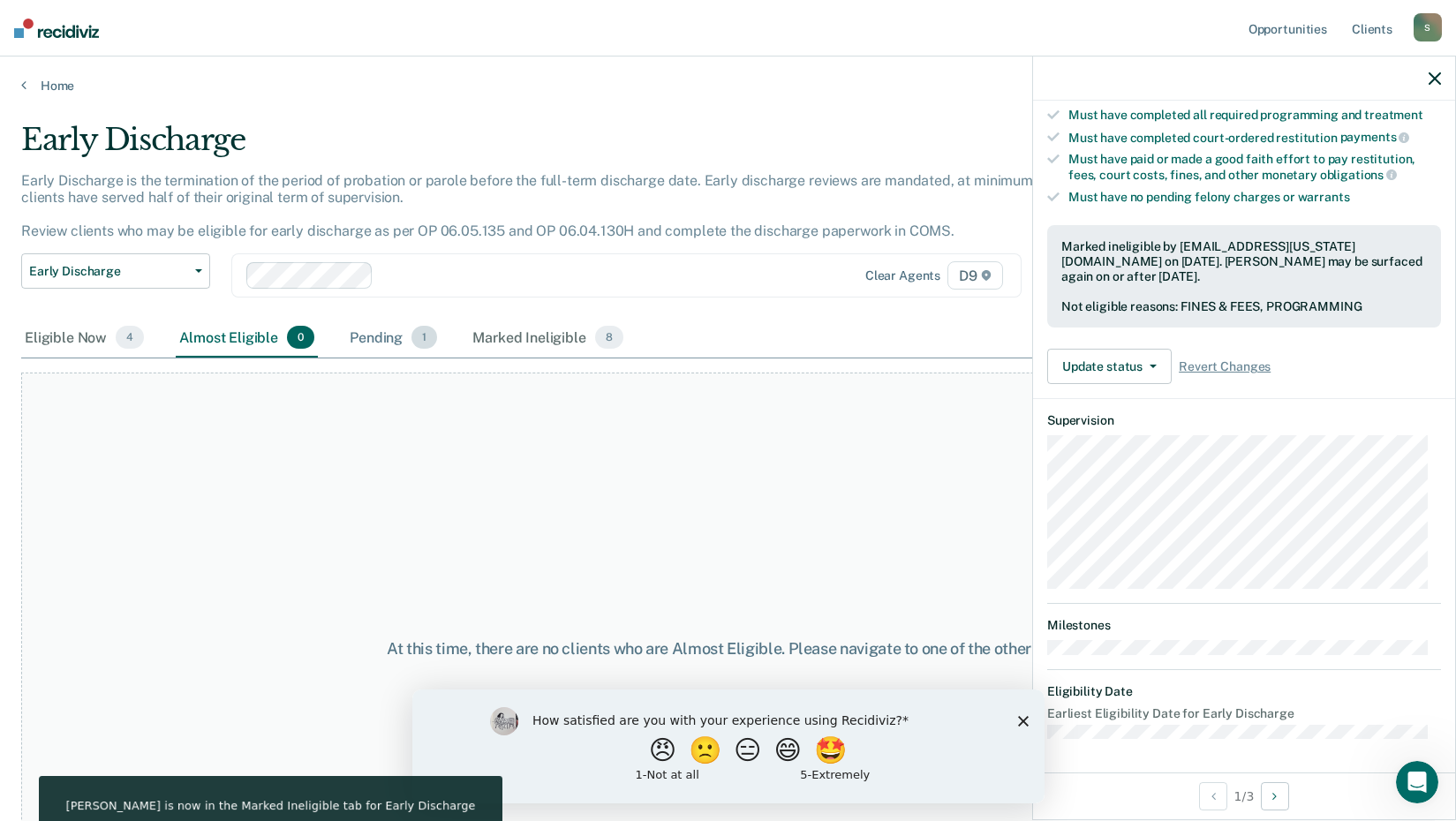
click at [371, 337] on div "Pending 1" at bounding box center [393, 338] width 95 height 39
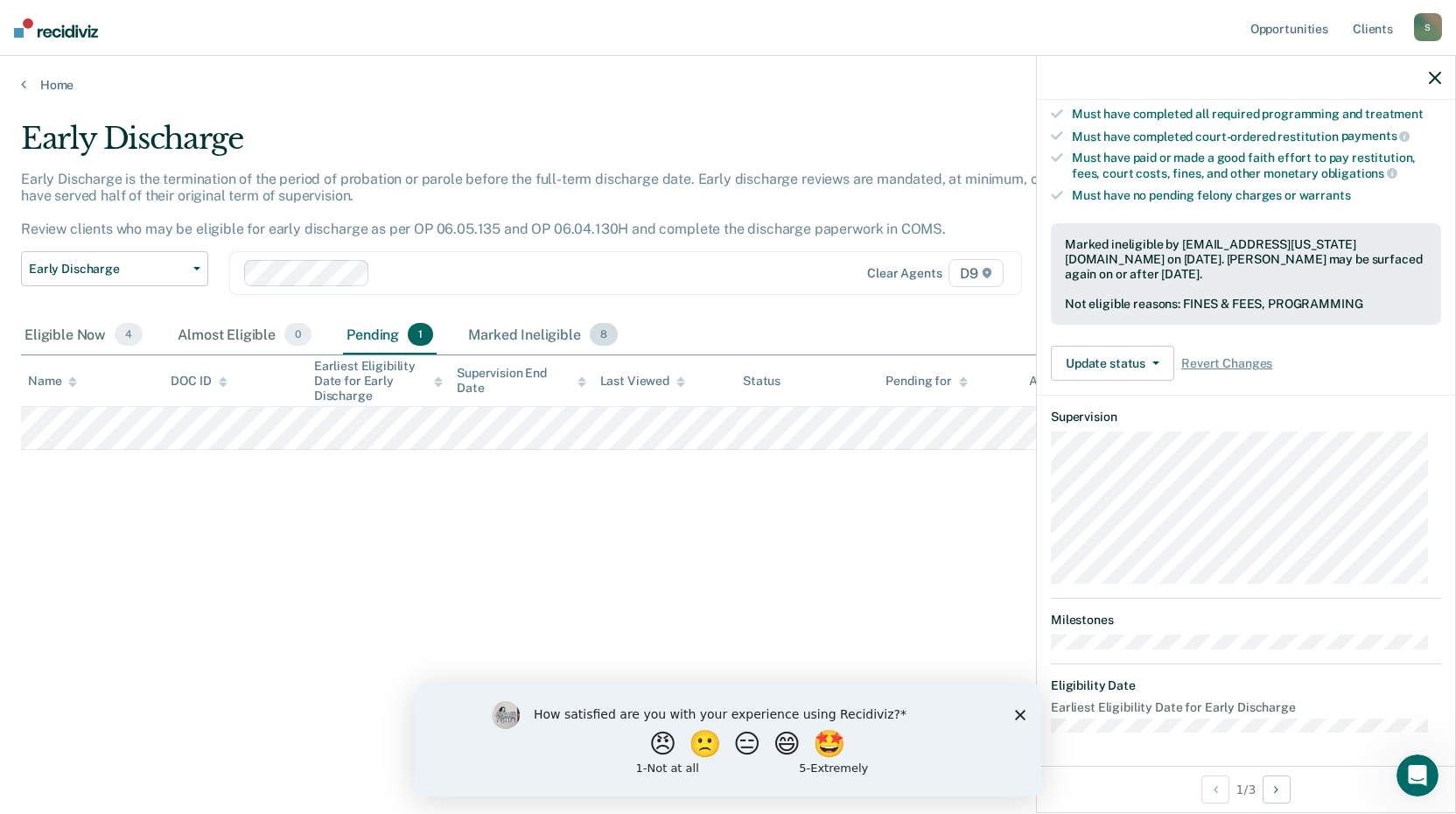
click at [480, 329] on div "Marked Ineligible 8" at bounding box center [543, 335] width 157 height 38
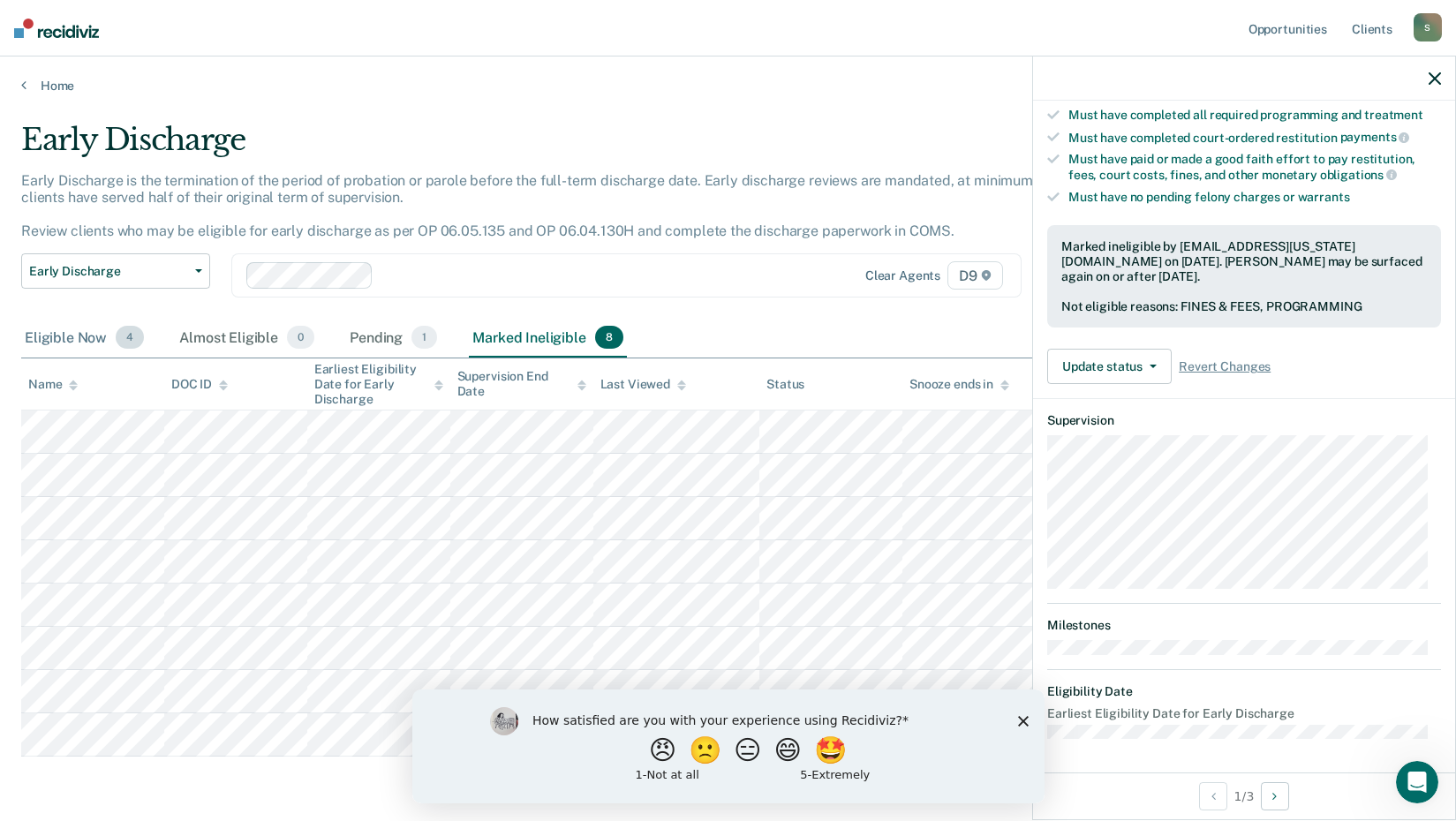
click at [46, 345] on div "Eligible Now 4" at bounding box center [84, 338] width 126 height 39
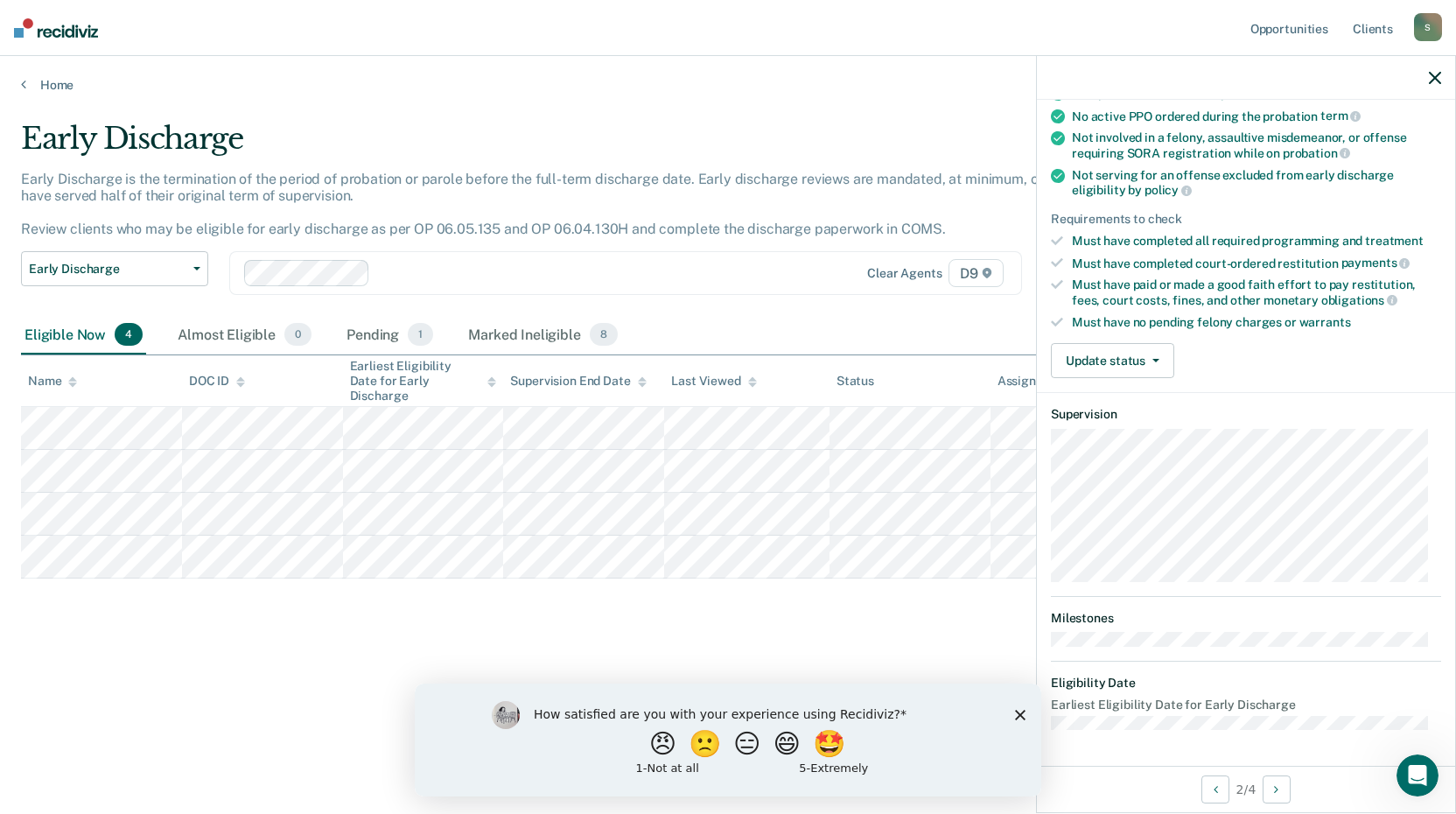
scroll to position [169, 0]
click at [1074, 371] on button "Update status" at bounding box center [1112, 363] width 123 height 35
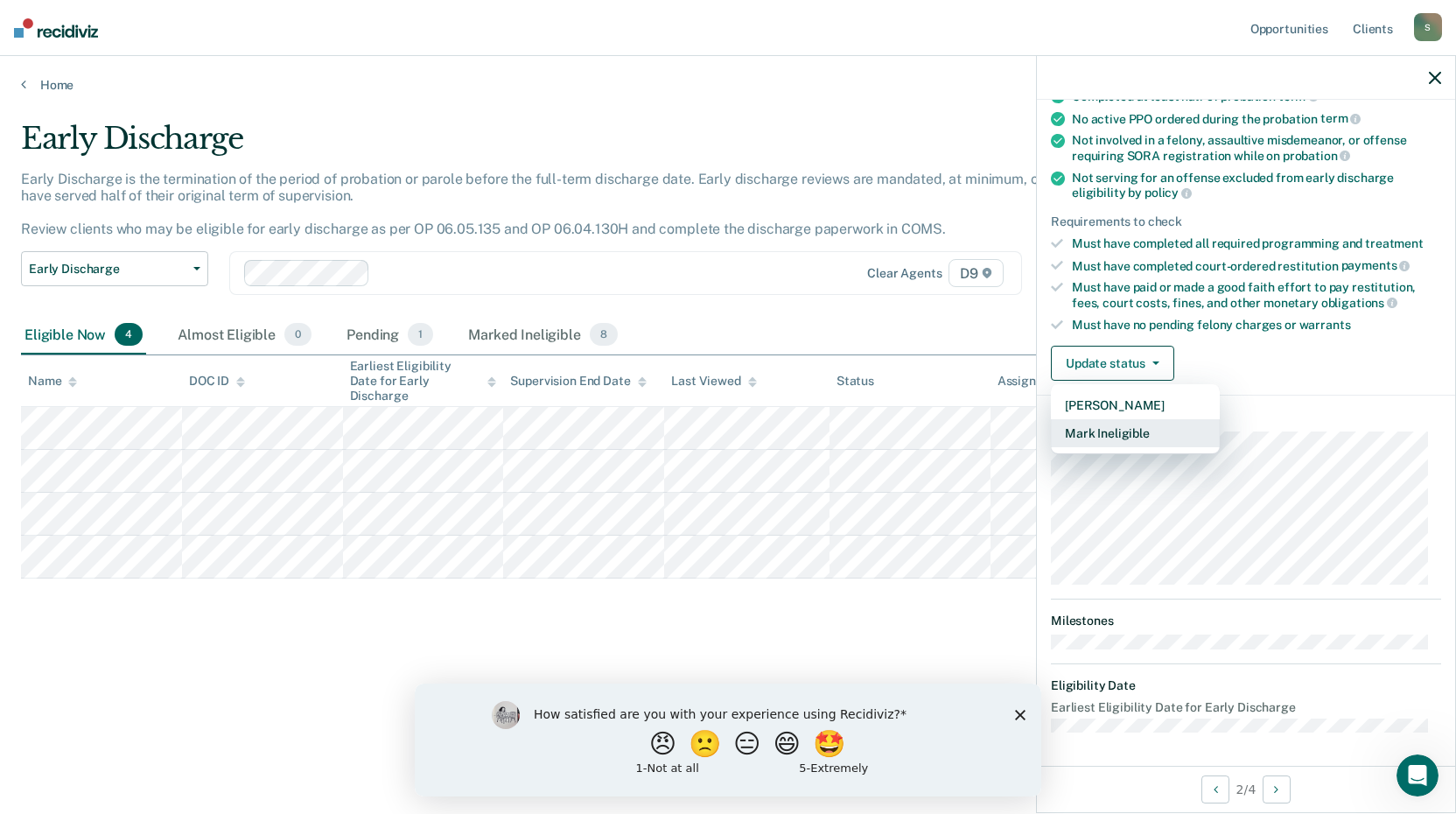
click at [1087, 423] on button "Mark Ineligible" at bounding box center [1135, 433] width 169 height 28
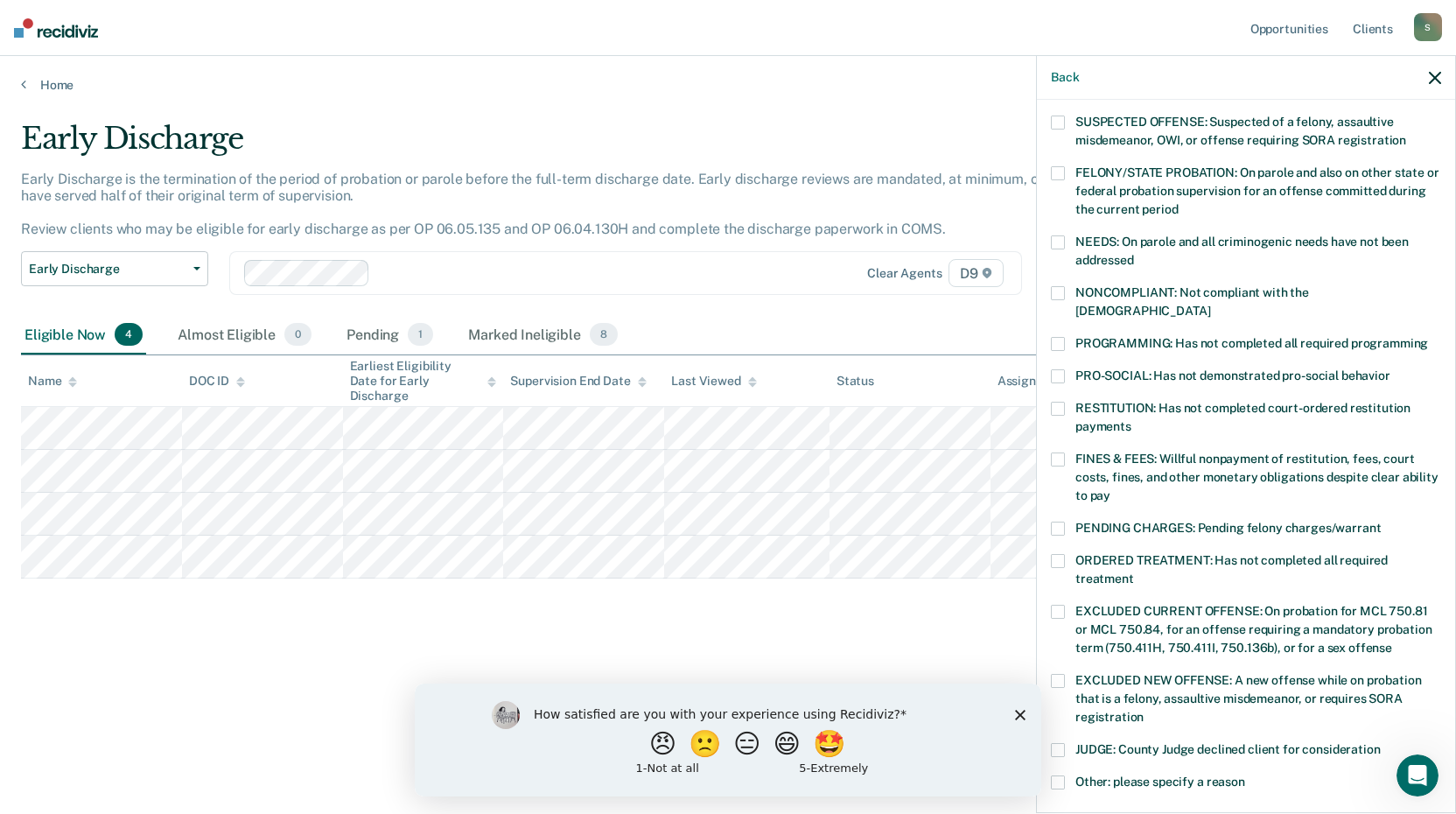
click at [1061, 307] on div "NONCOMPLIANT: Not compliant with the [DEMOGRAPHIC_DATA]" at bounding box center [1246, 312] width 390 height 51
click at [1063, 337] on span at bounding box center [1057, 343] width 14 height 14
click at [1062, 289] on span at bounding box center [1057, 293] width 14 height 14
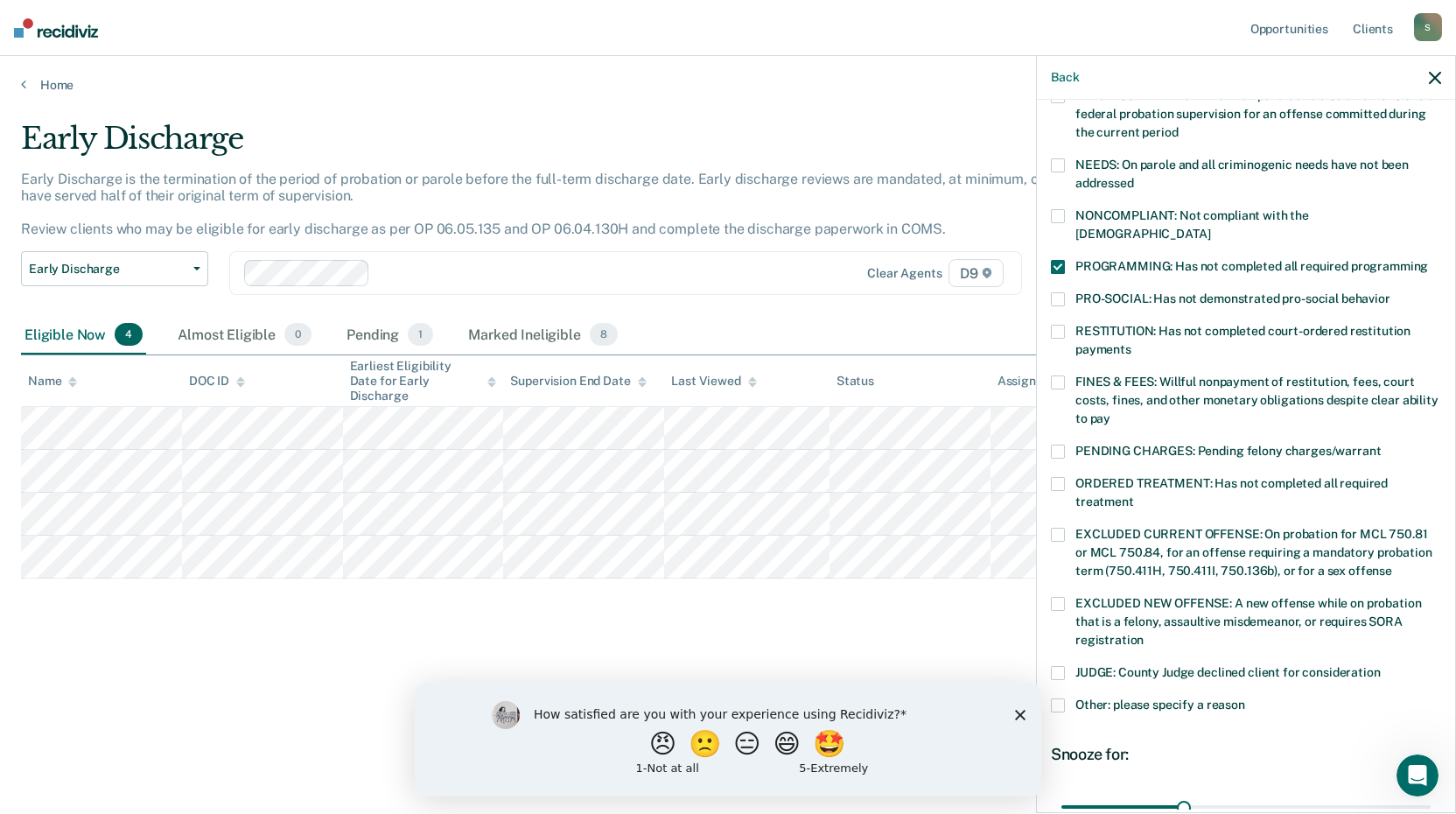
scroll to position [406, 0]
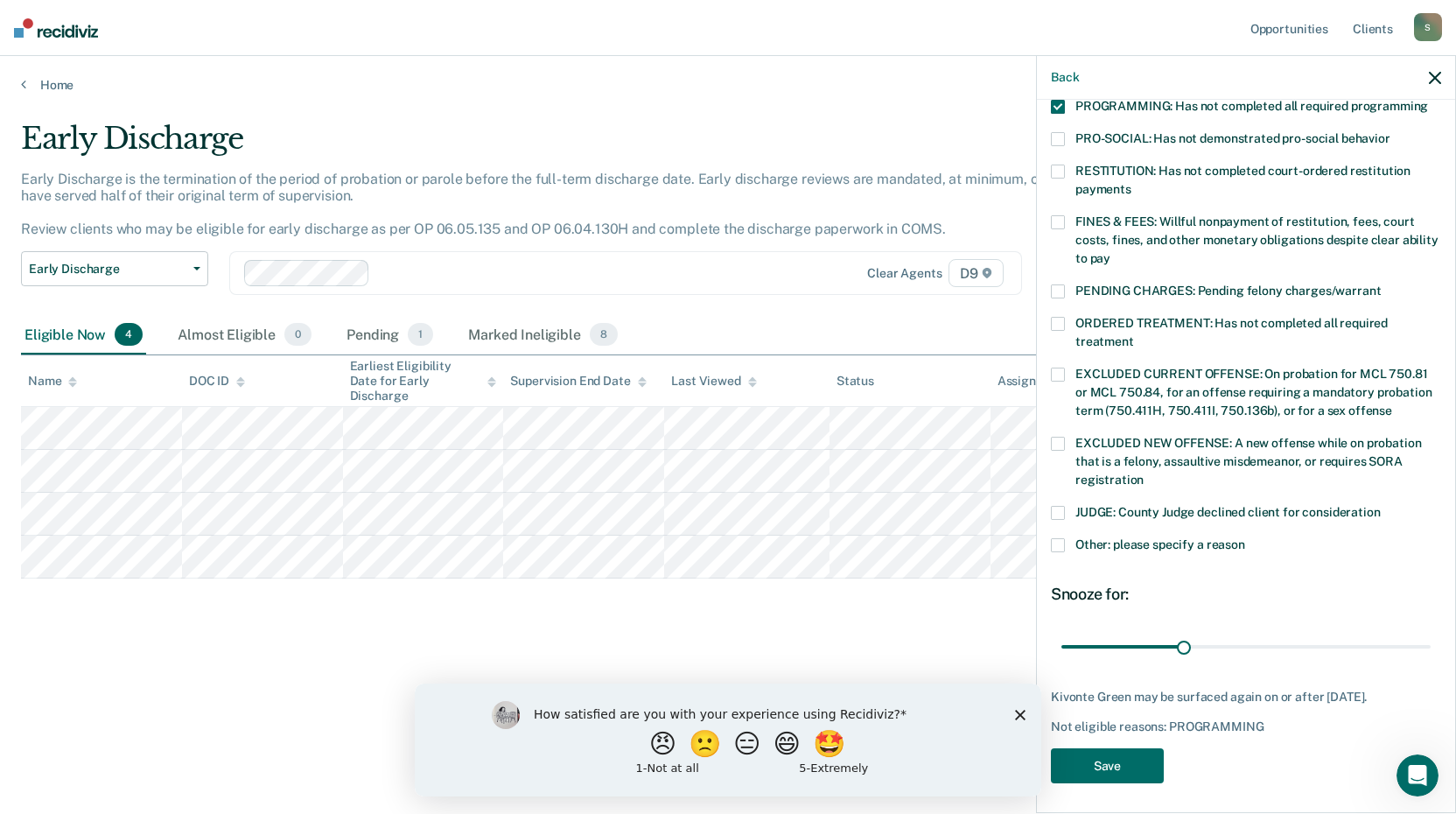
click at [1118, 740] on div "KG Which of the following requirements has Kivonte Green not met? [MEDICAL_DATA…" at bounding box center [1246, 255] width 390 height 1080
click at [1117, 751] on button "Save" at bounding box center [1108, 766] width 113 height 36
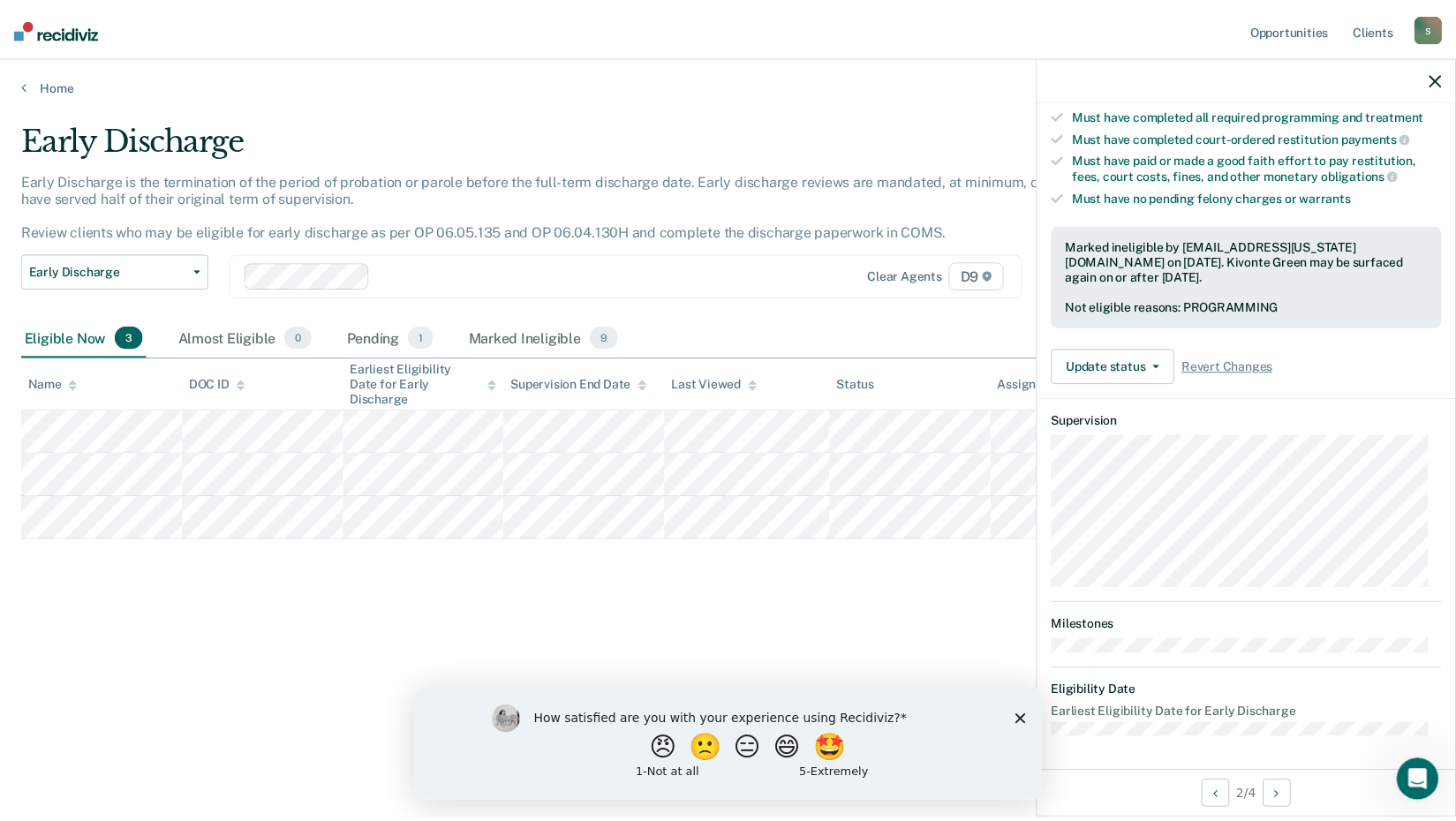
scroll to position [189, 0]
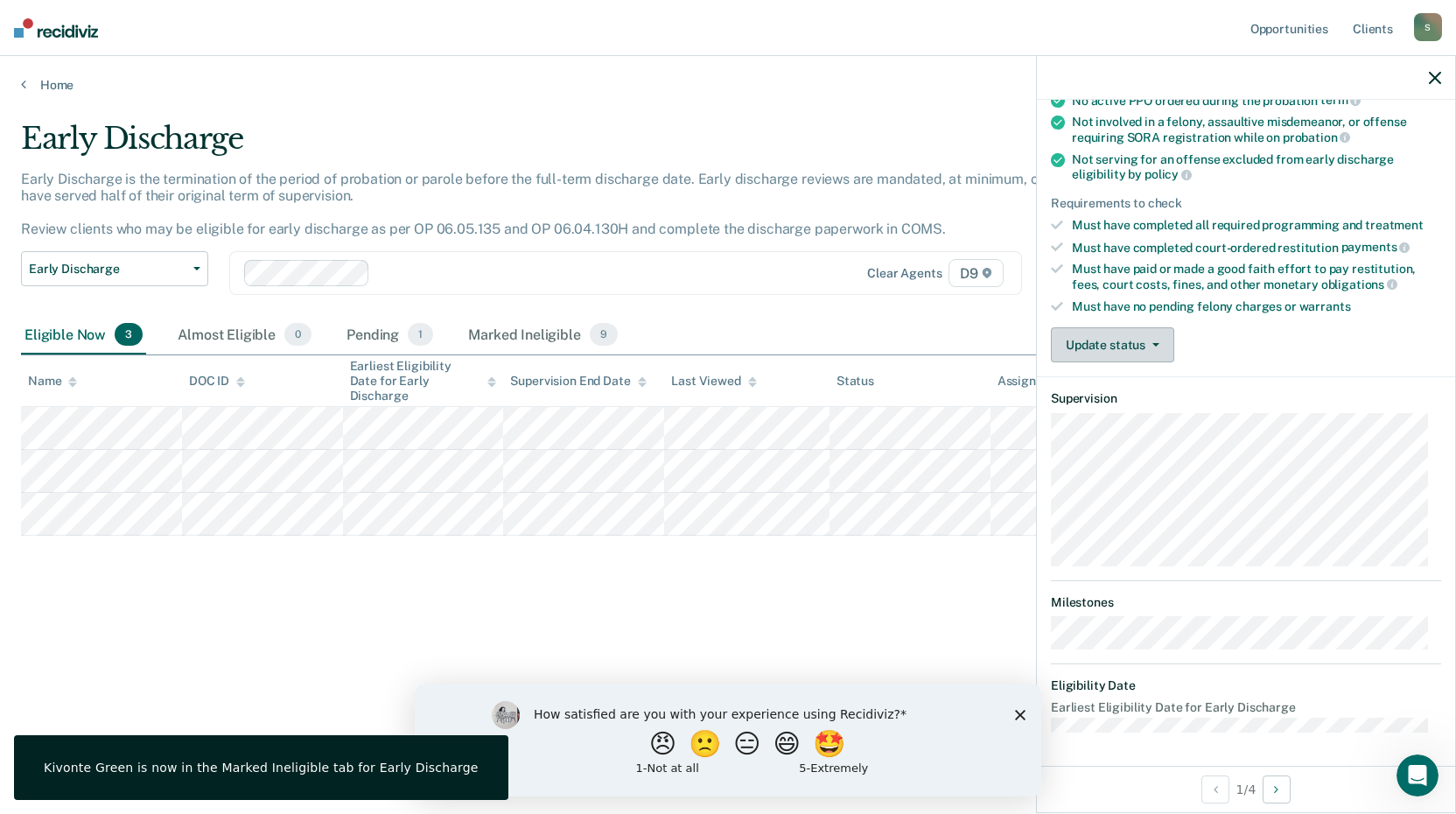
click at [1151, 353] on button "Update status" at bounding box center [1112, 345] width 123 height 35
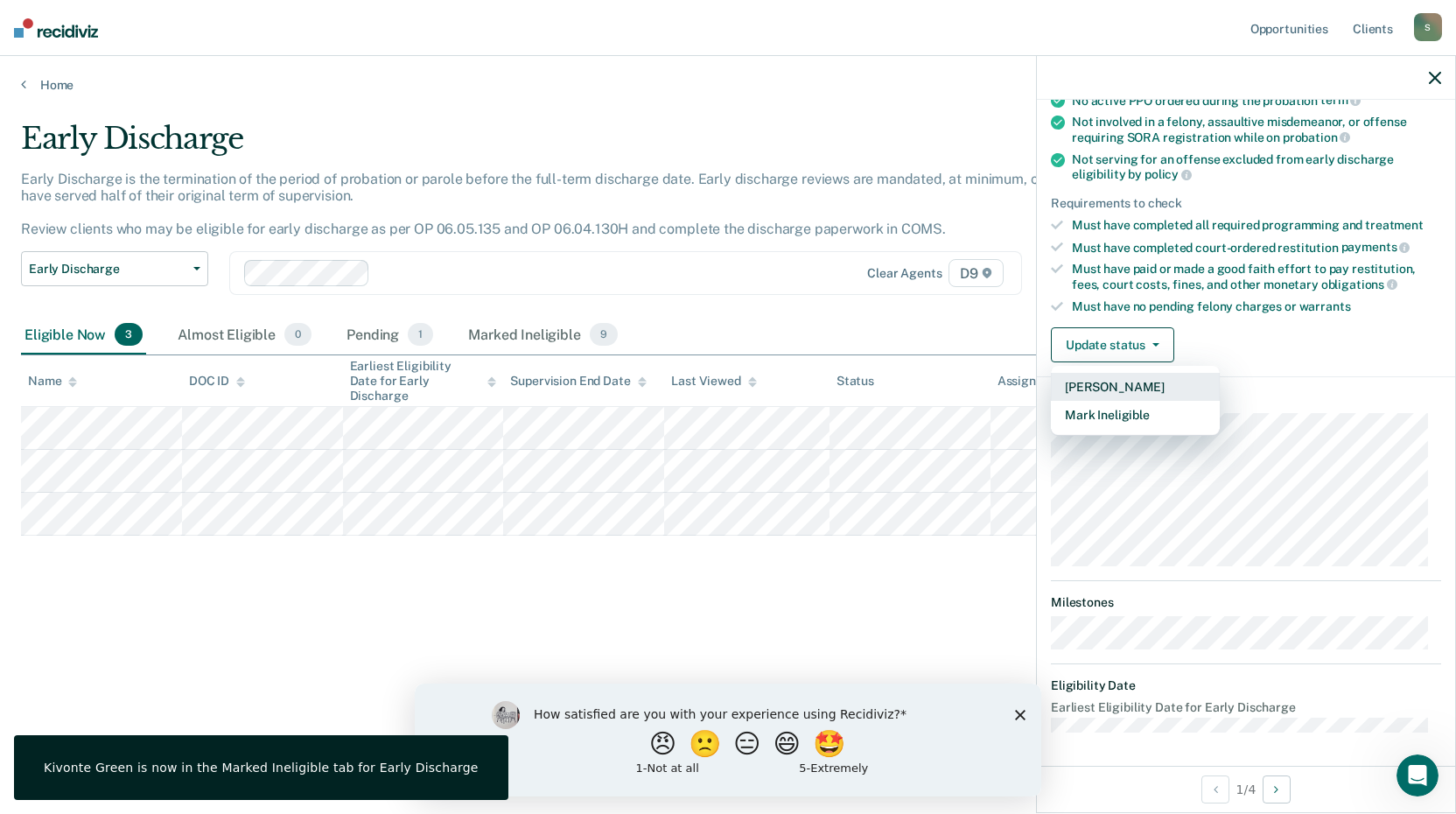
click at [1133, 388] on button "[PERSON_NAME]" at bounding box center [1135, 387] width 169 height 28
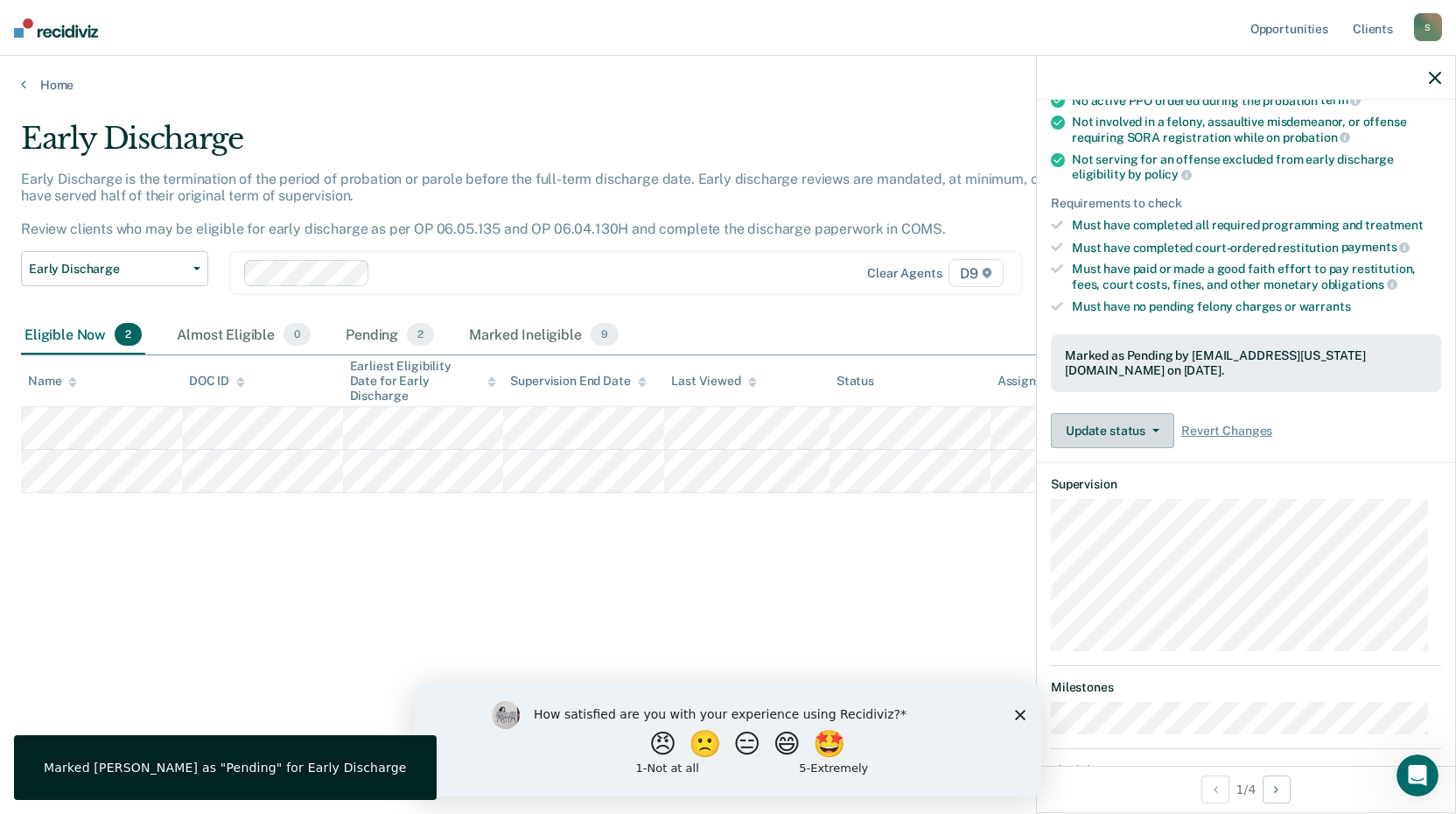
click at [1145, 435] on button "Update status" at bounding box center [1112, 431] width 123 height 35
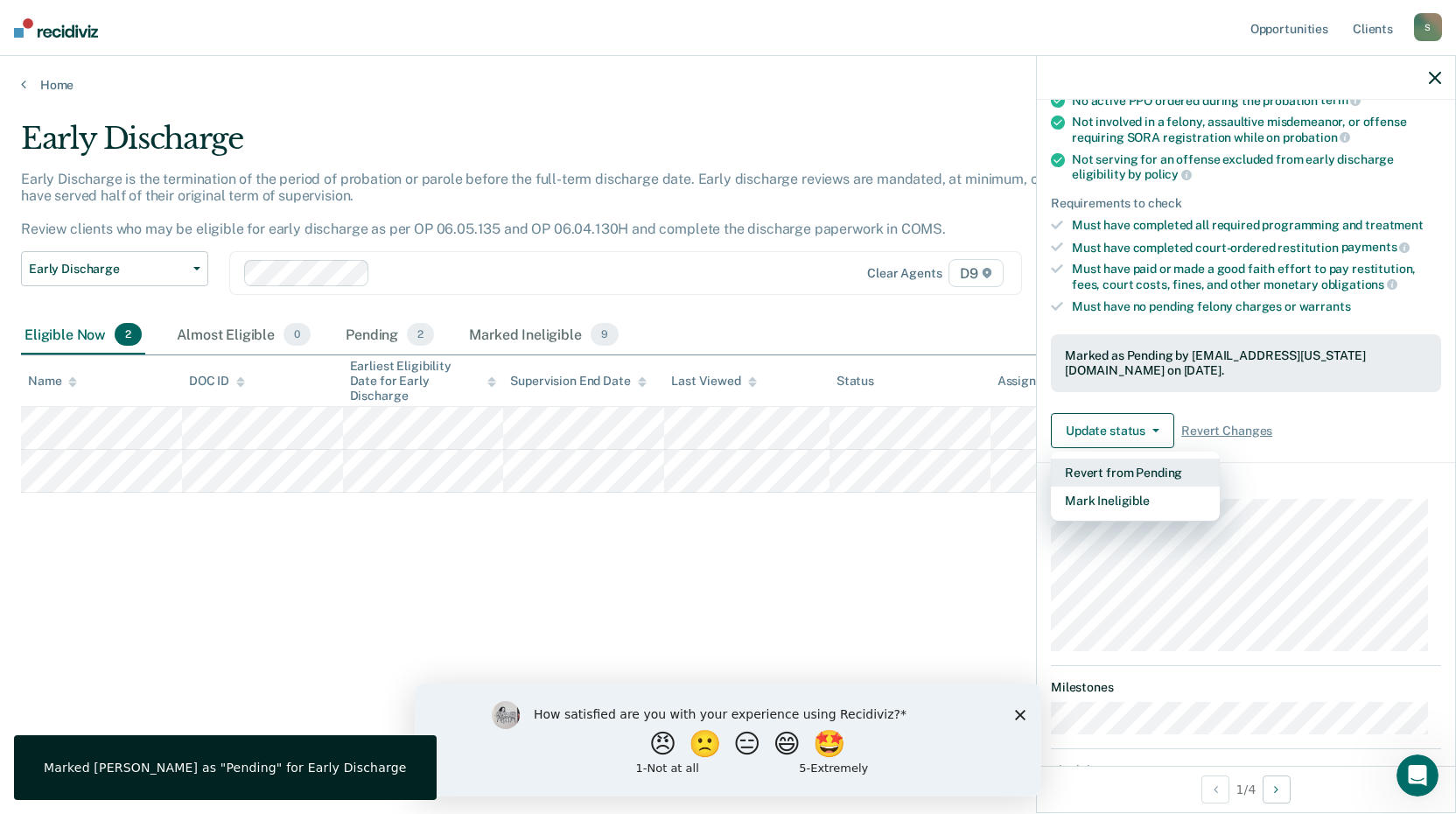
click at [1152, 464] on button "Revert from Pending" at bounding box center [1135, 473] width 169 height 28
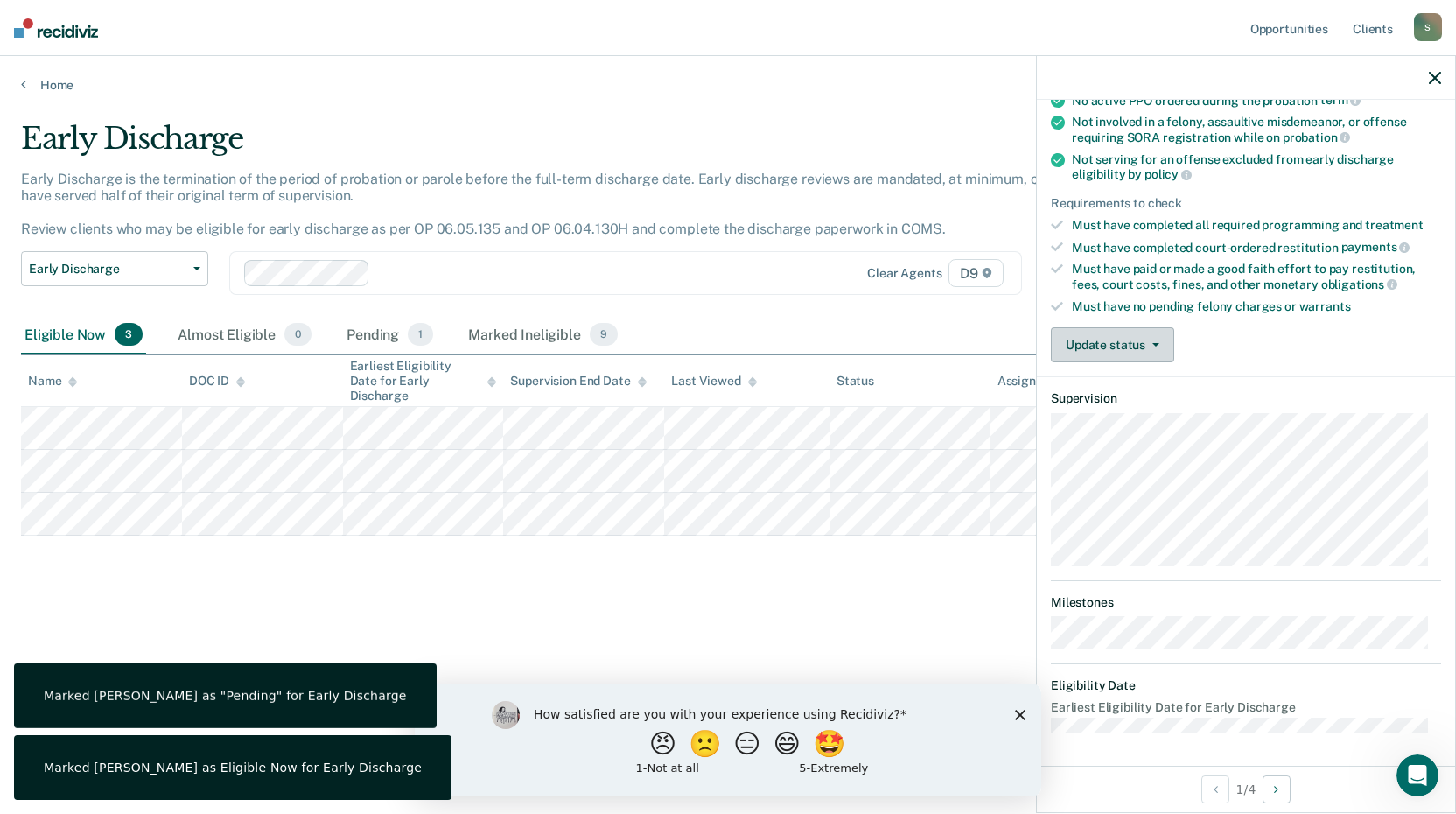
click at [1098, 349] on button "Update status" at bounding box center [1112, 345] width 123 height 35
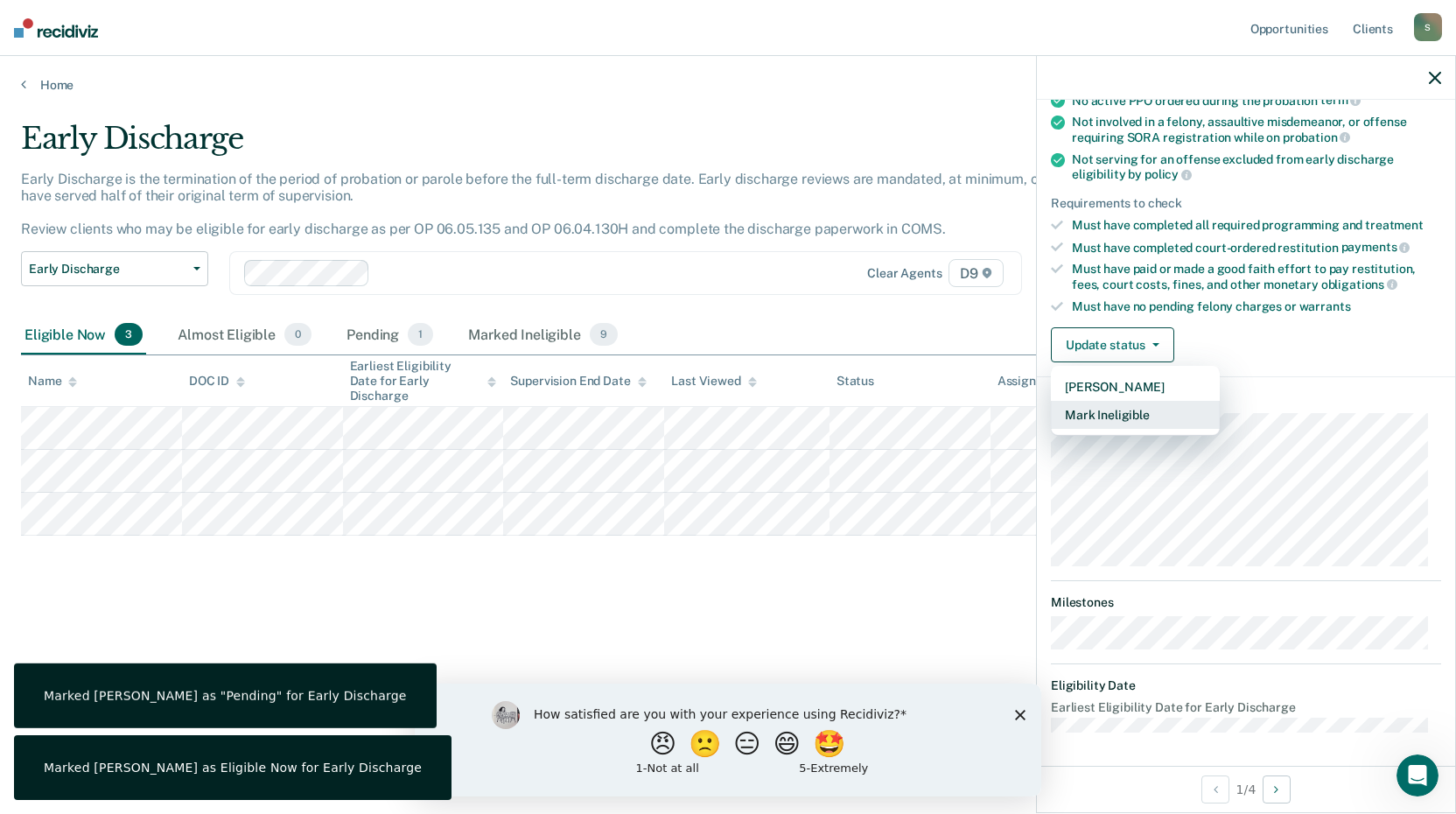
click at [1115, 417] on button "Mark Ineligible" at bounding box center [1135, 414] width 169 height 28
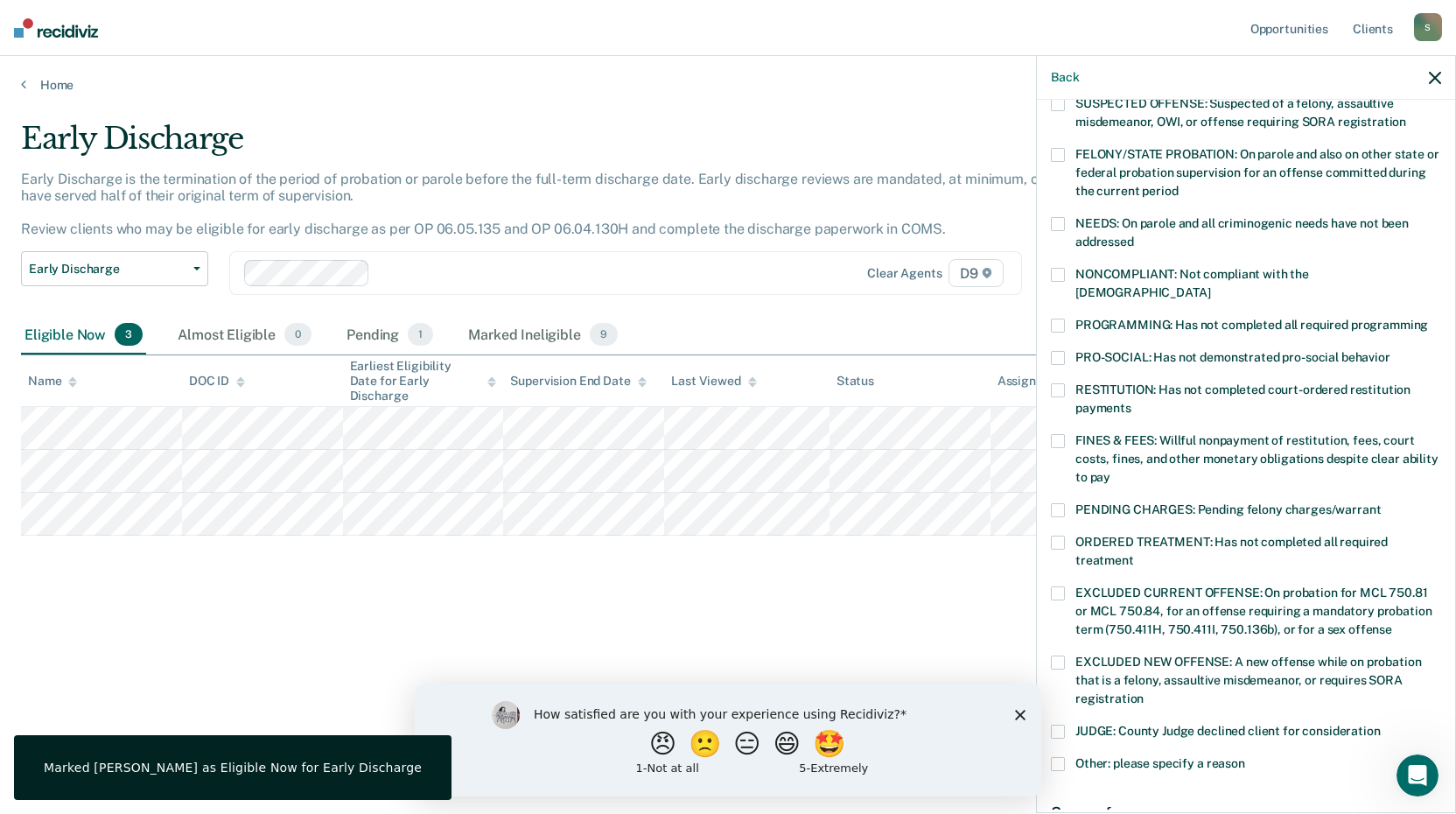
click at [927, 593] on div "Early Discharge Early Discharge is the termination of the period of probation o…" at bounding box center [728, 402] width 1414 height 562
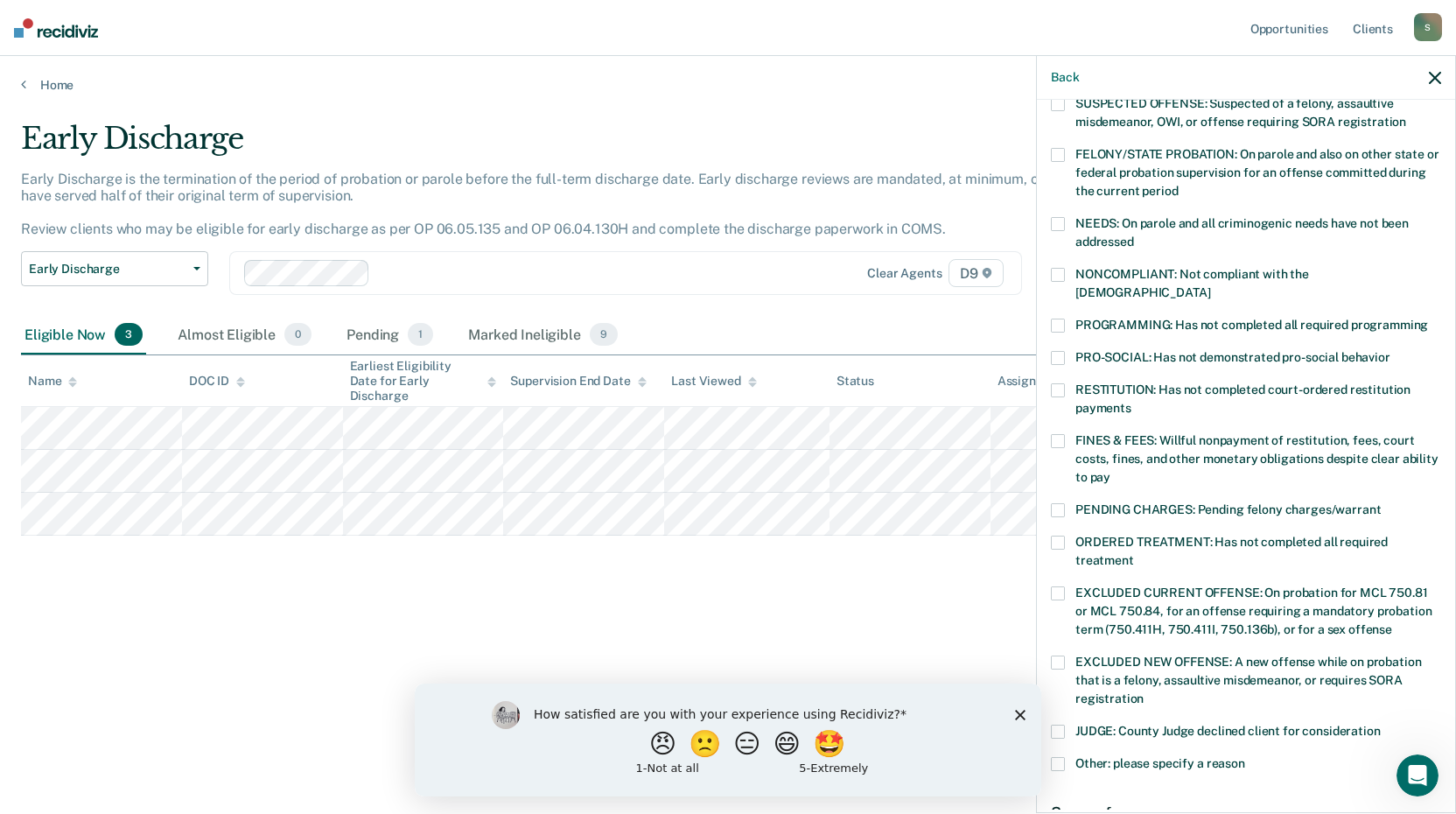
drag, startPoint x: 641, startPoint y: 205, endPoint x: 635, endPoint y: 195, distance: 11.7
click at [641, 204] on div "Early Discharge is the termination of the period of probation or parole before …" at bounding box center [567, 211] width 1092 height 81
click at [49, 79] on link "Home" at bounding box center [728, 84] width 1414 height 16
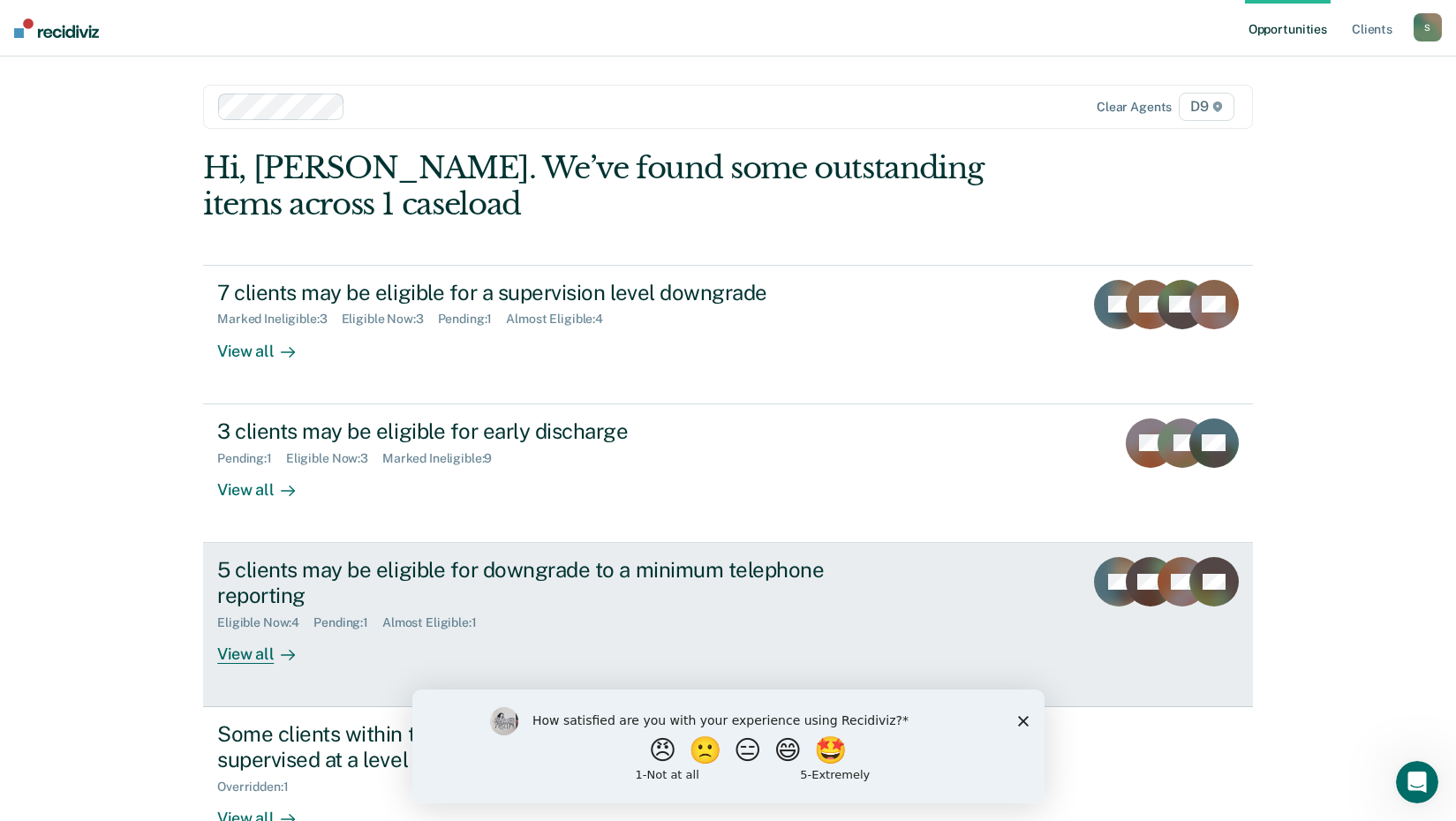
click at [383, 584] on div "5 clients may be eligible for downgrade to a minimum telephone reporting" at bounding box center [526, 583] width 619 height 52
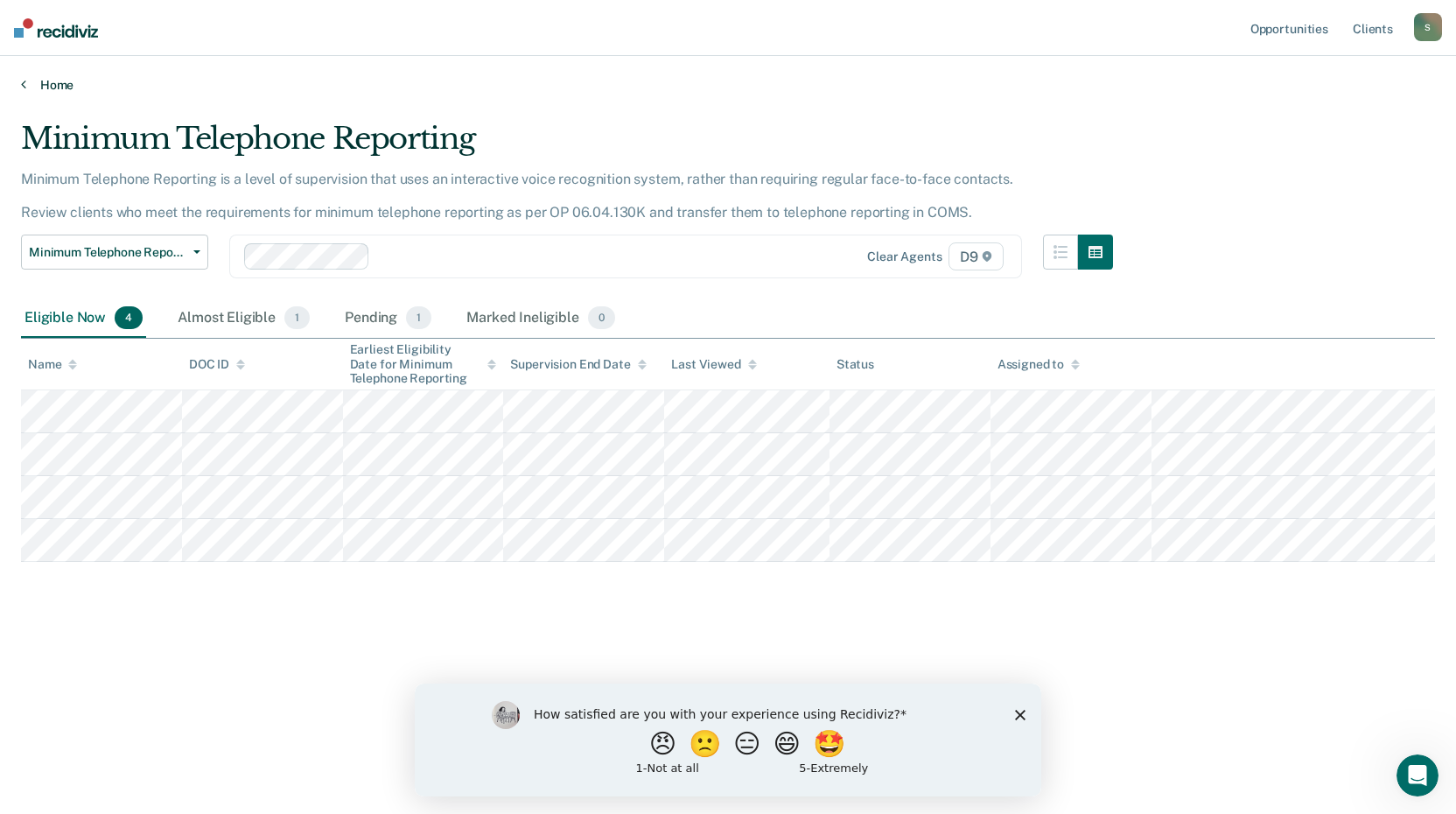
click at [56, 90] on link "Home" at bounding box center [728, 84] width 1414 height 16
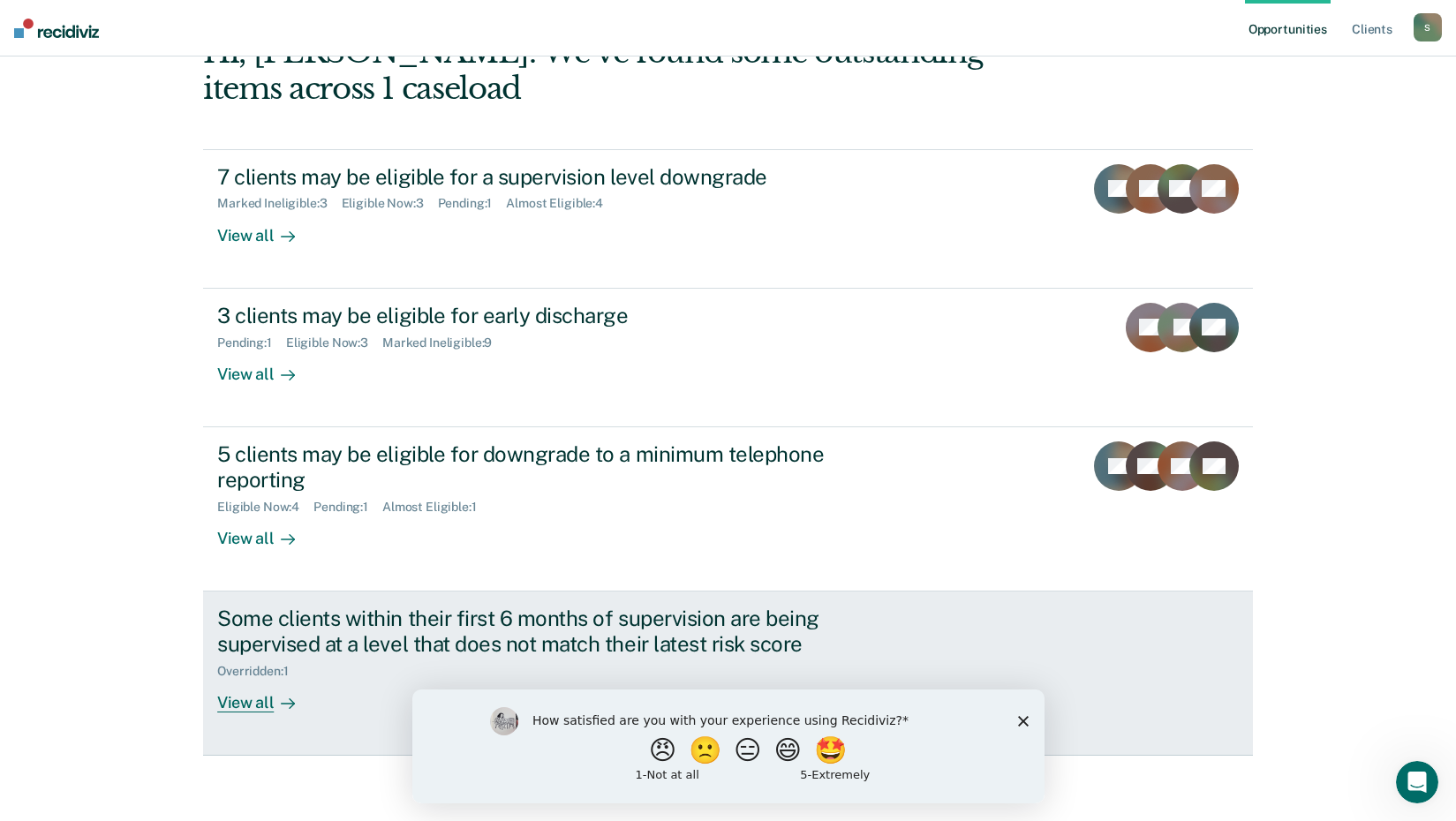
scroll to position [121, 0]
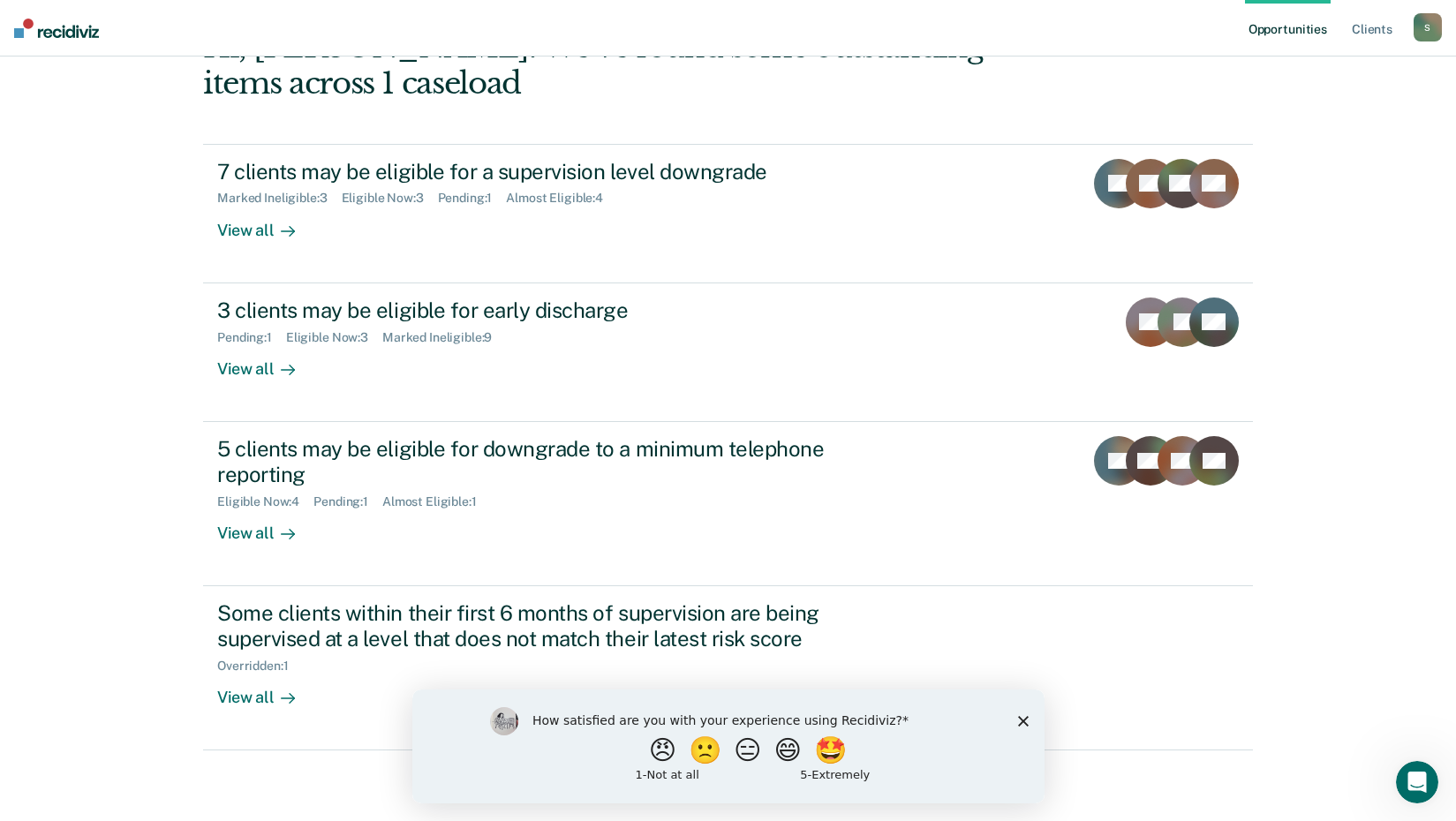
click at [1019, 719] on icon "Close survey" at bounding box center [1023, 721] width 11 height 11
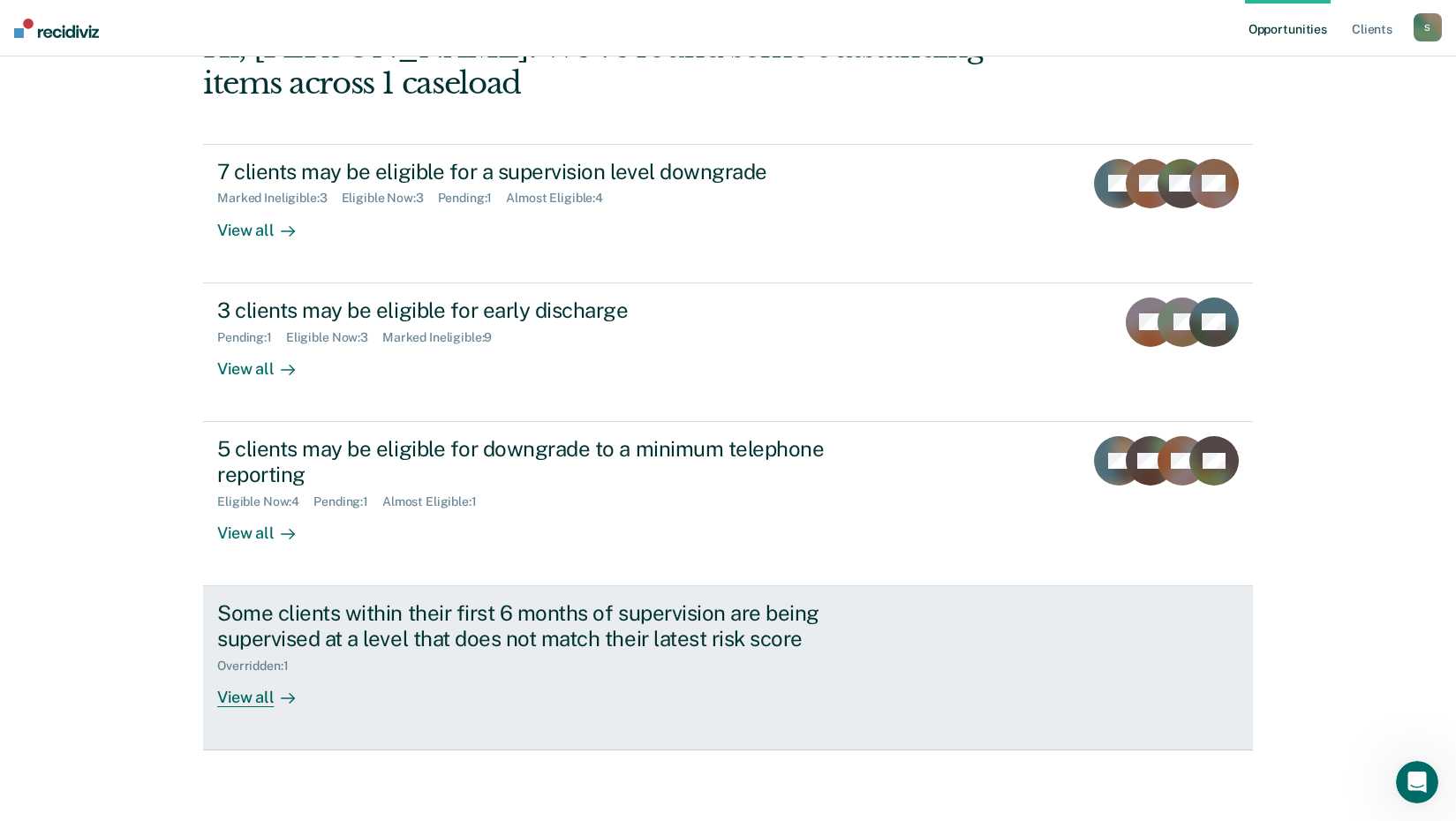
click at [468, 623] on div "Some clients within their first 6 months of supervision are being supervised at…" at bounding box center [526, 626] width 619 height 52
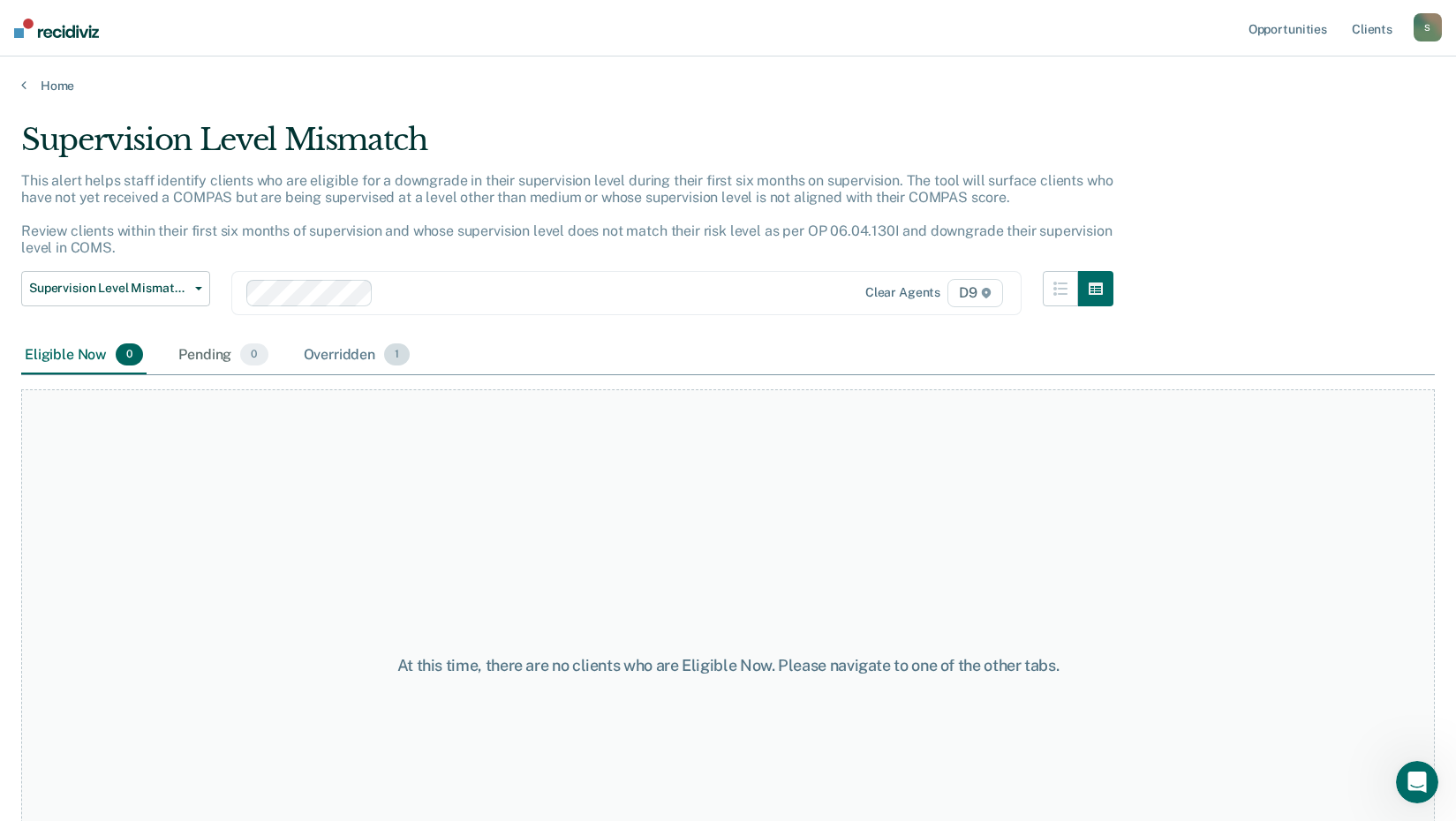
click at [378, 356] on div "Overridden 1" at bounding box center [357, 355] width 114 height 39
